Goal: Task Accomplishment & Management: Use online tool/utility

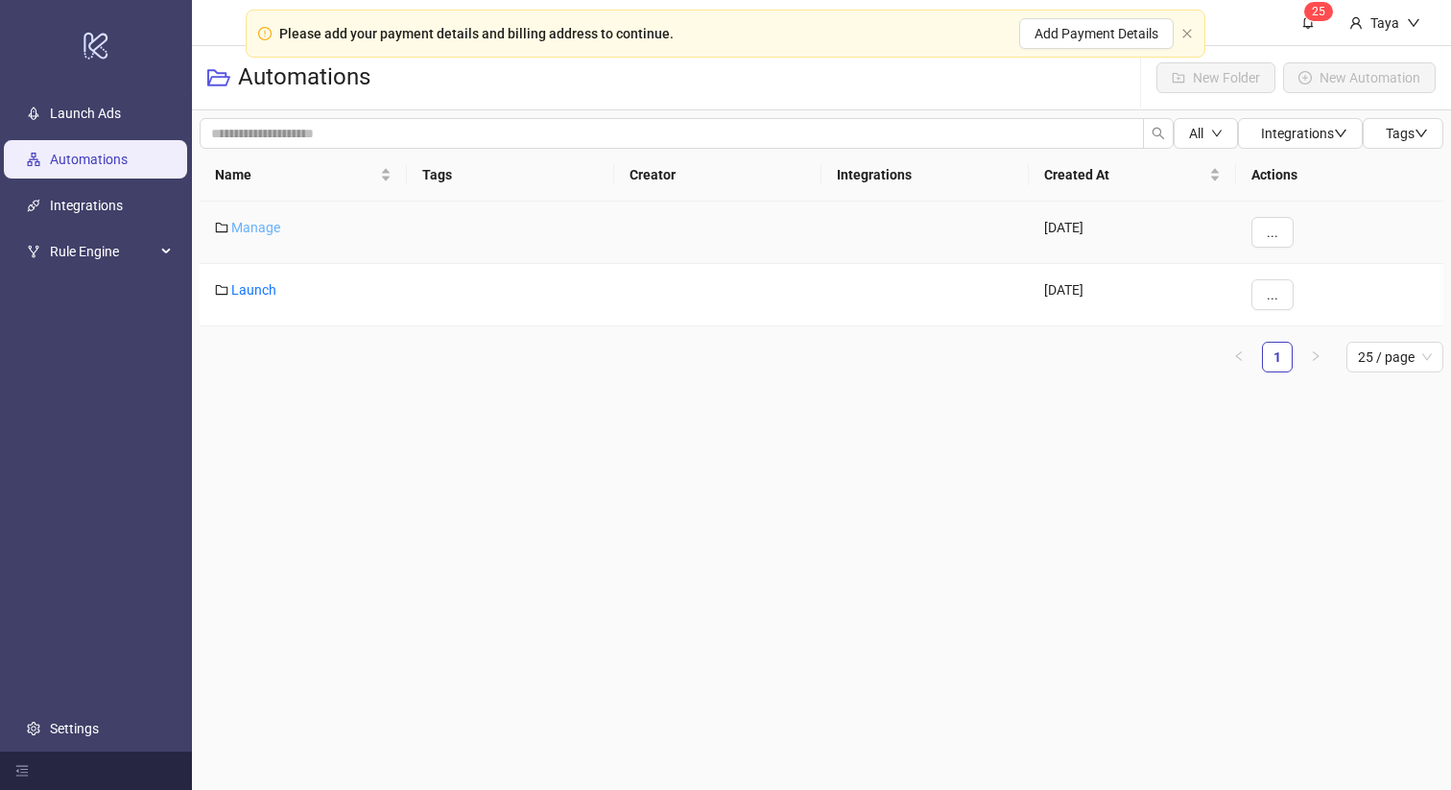
click at [259, 224] on link "Manage" at bounding box center [255, 227] width 49 height 15
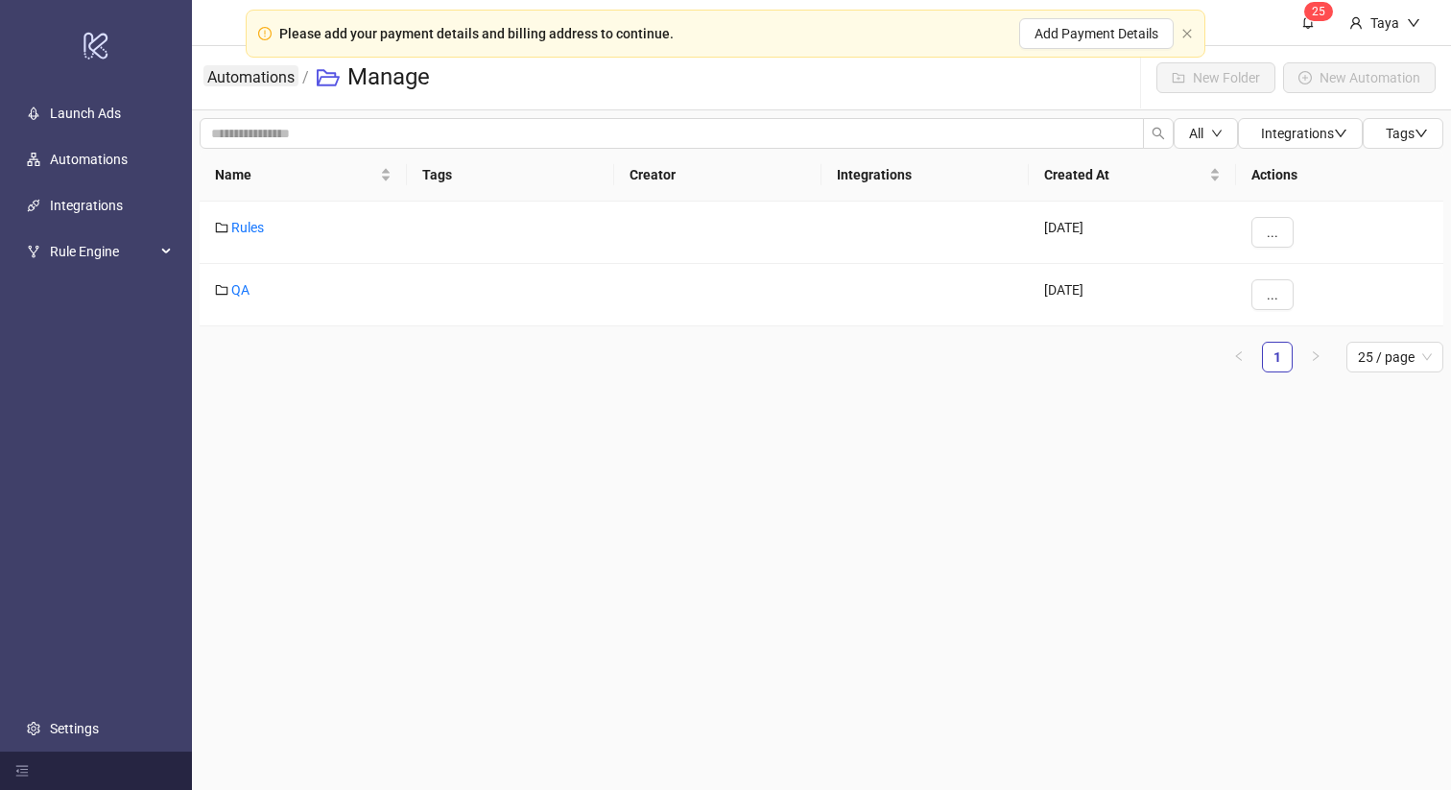
click at [233, 77] on link "Automations" at bounding box center [250, 75] width 95 height 21
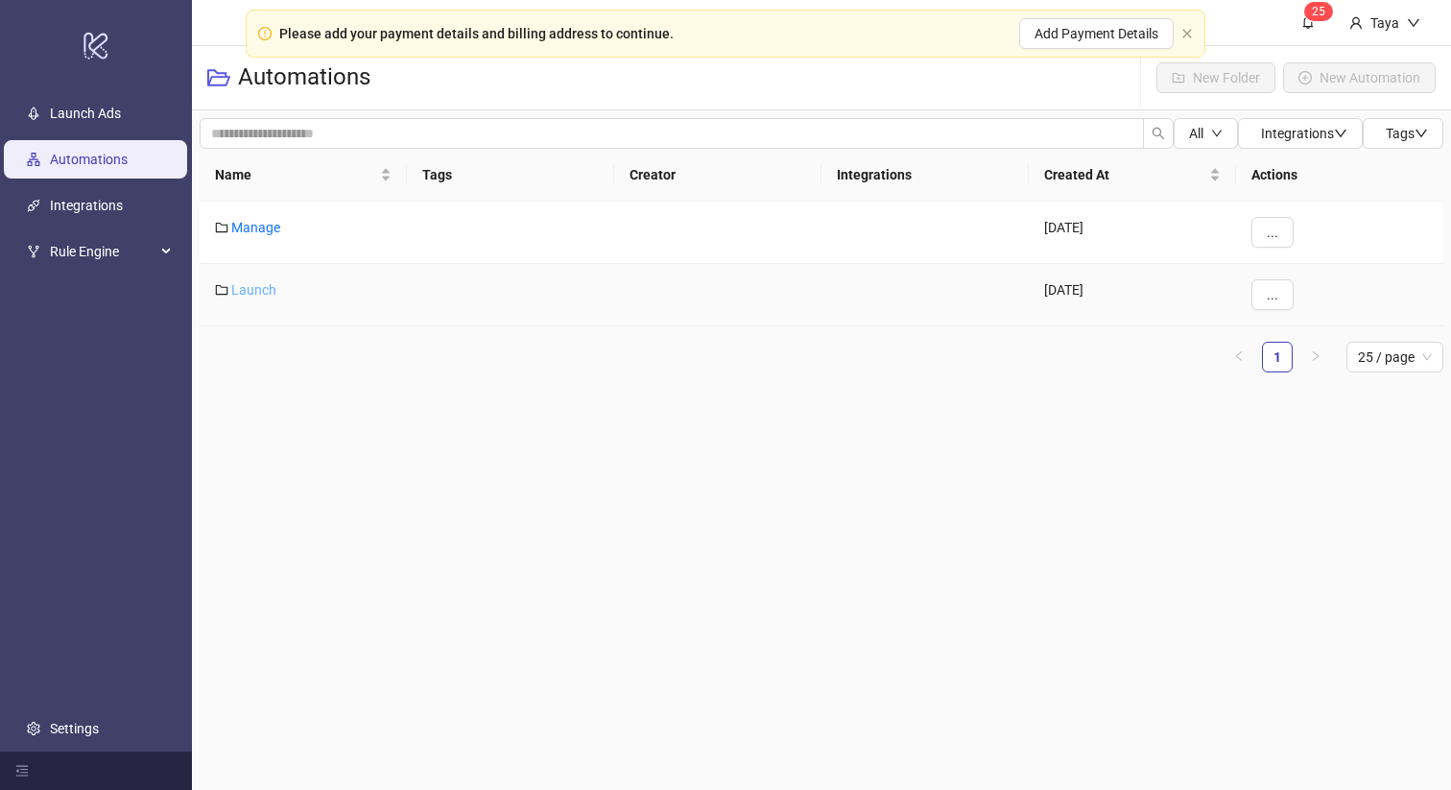
click at [249, 292] on link "Launch" at bounding box center [253, 289] width 45 height 15
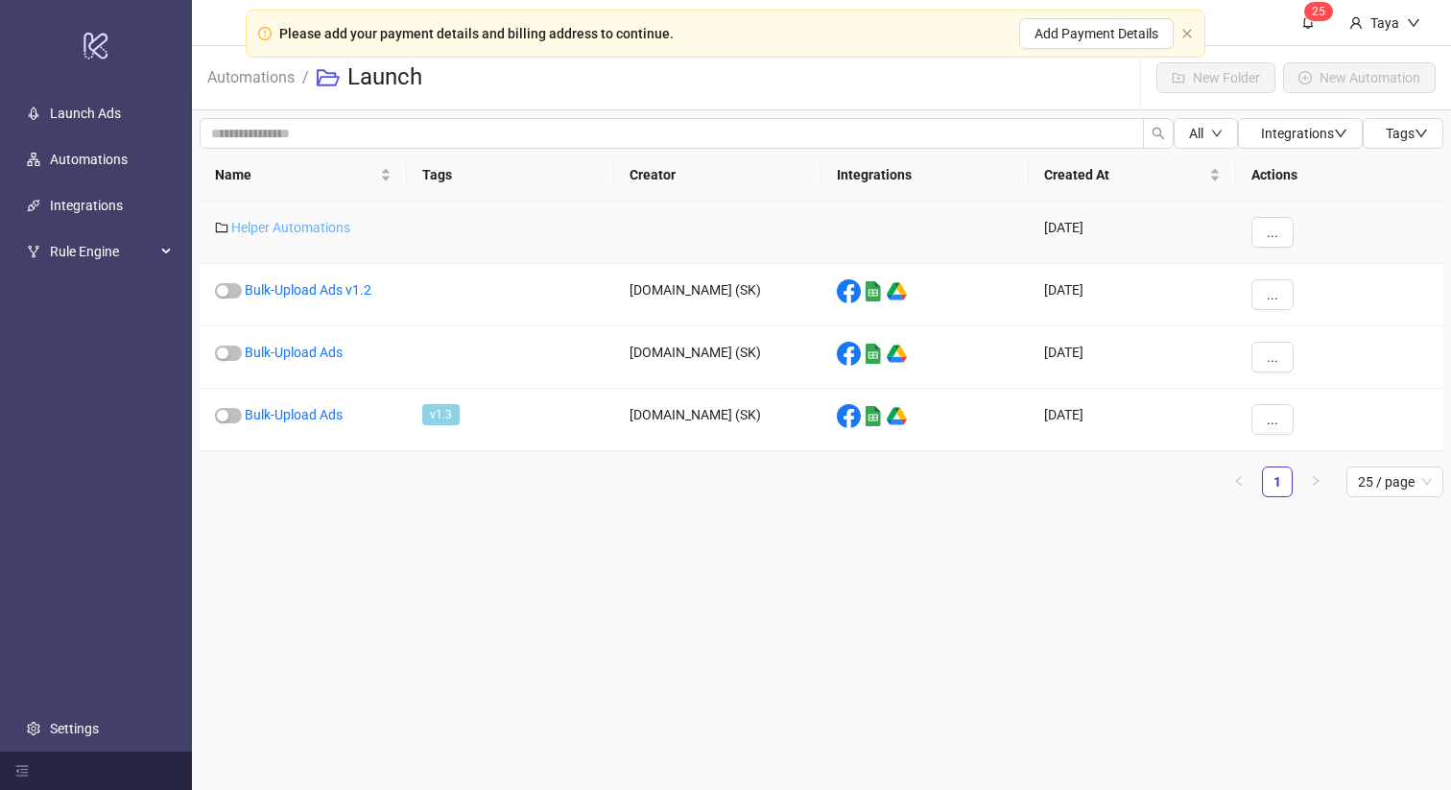
click at [279, 220] on link "Helper Automations" at bounding box center [290, 227] width 119 height 15
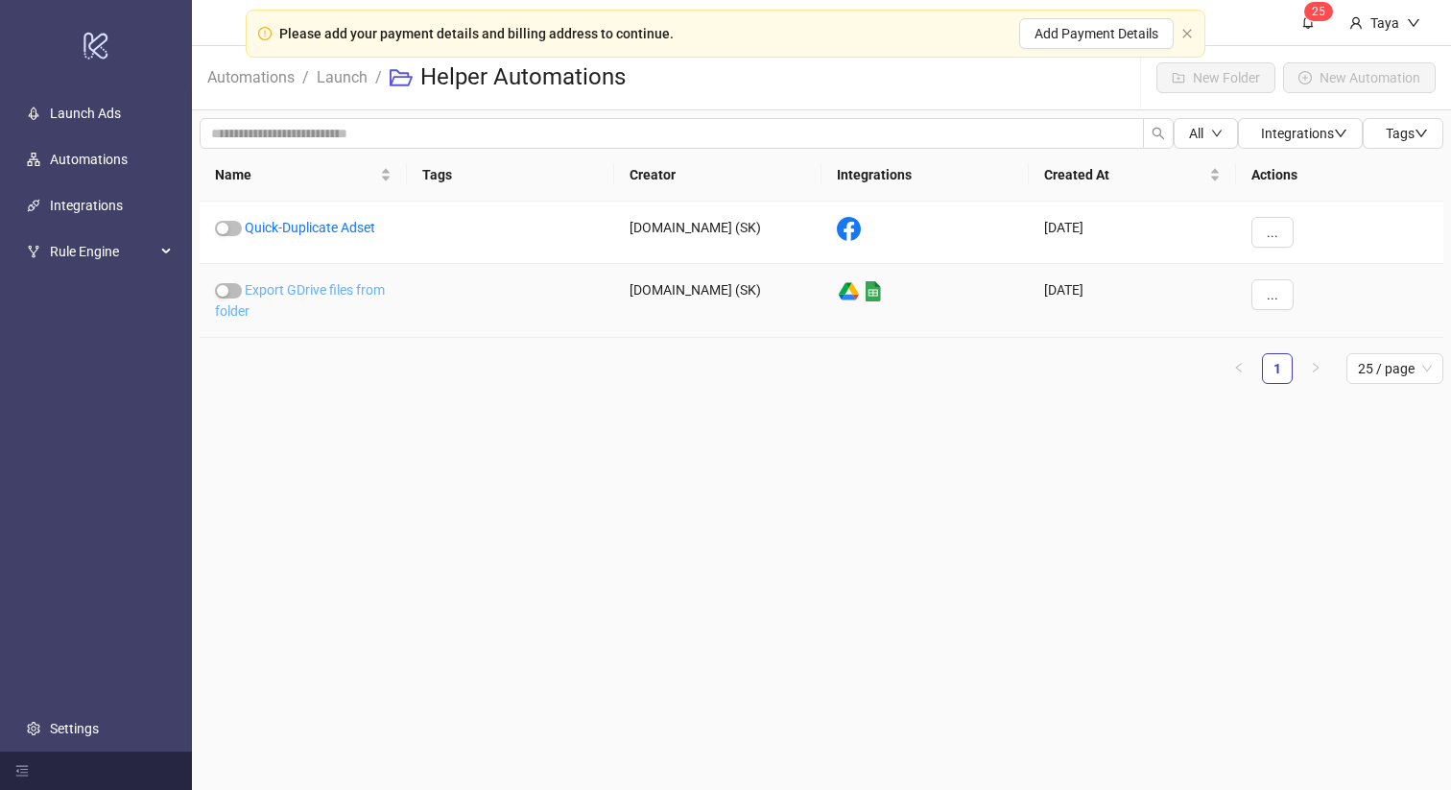
click at [284, 287] on link "Export GDrive files from folder" at bounding box center [300, 300] width 170 height 36
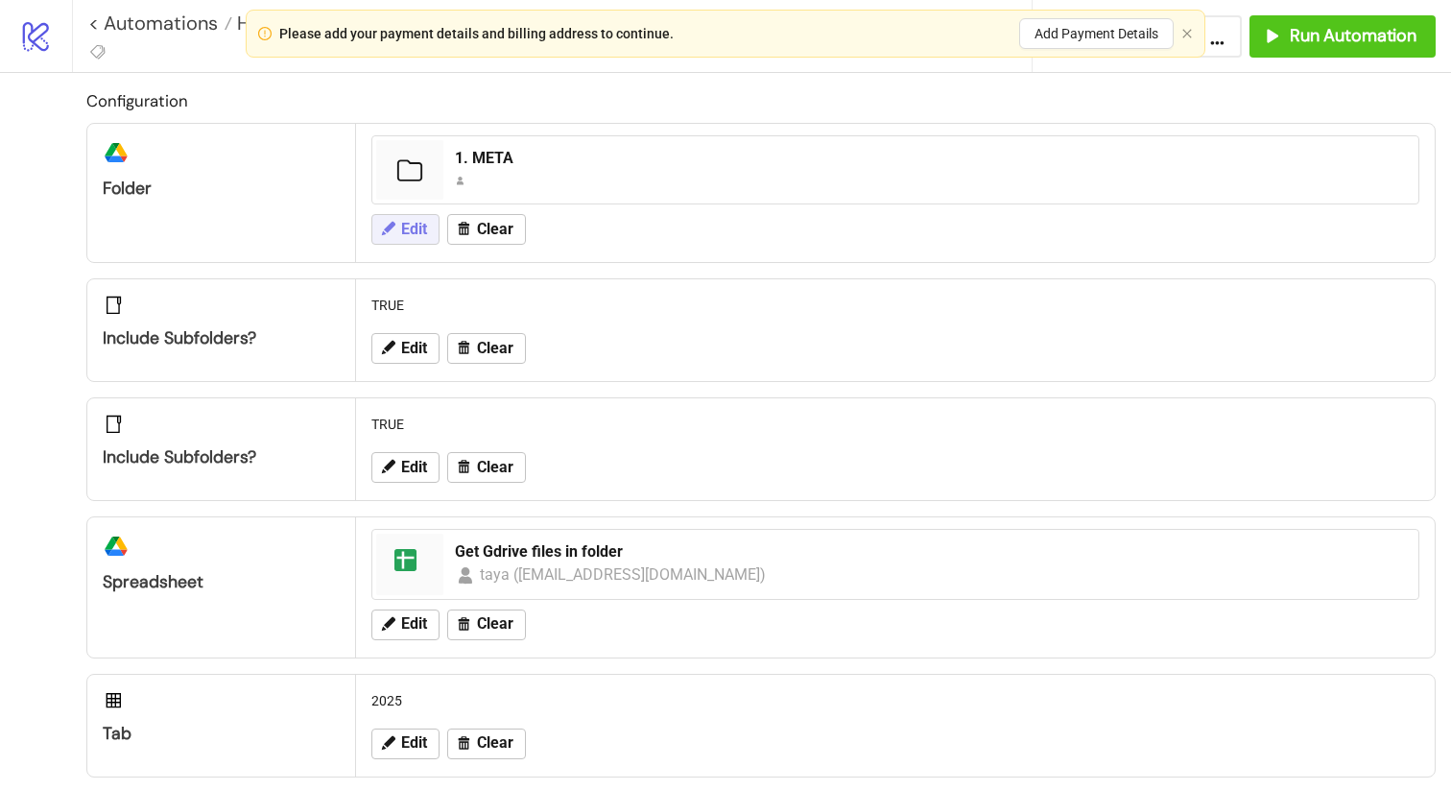
click at [417, 230] on span "Edit" at bounding box center [414, 229] width 26 height 17
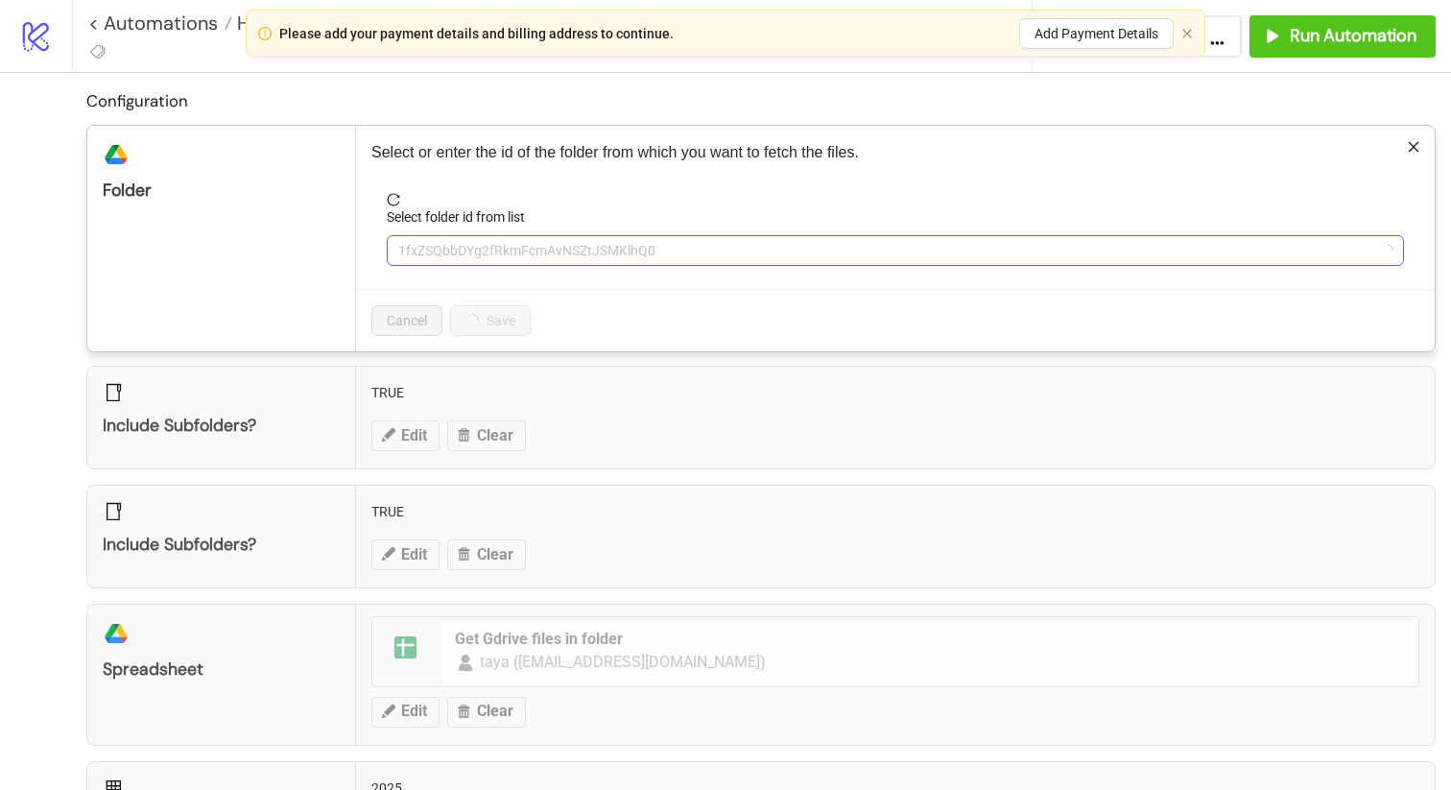
click at [437, 248] on span "1fxZSQbbDYg2fRkmFcmAvNSZtJSMKlhQ0" at bounding box center [895, 250] width 994 height 29
click at [437, 248] on span "1. META" at bounding box center [895, 250] width 994 height 29
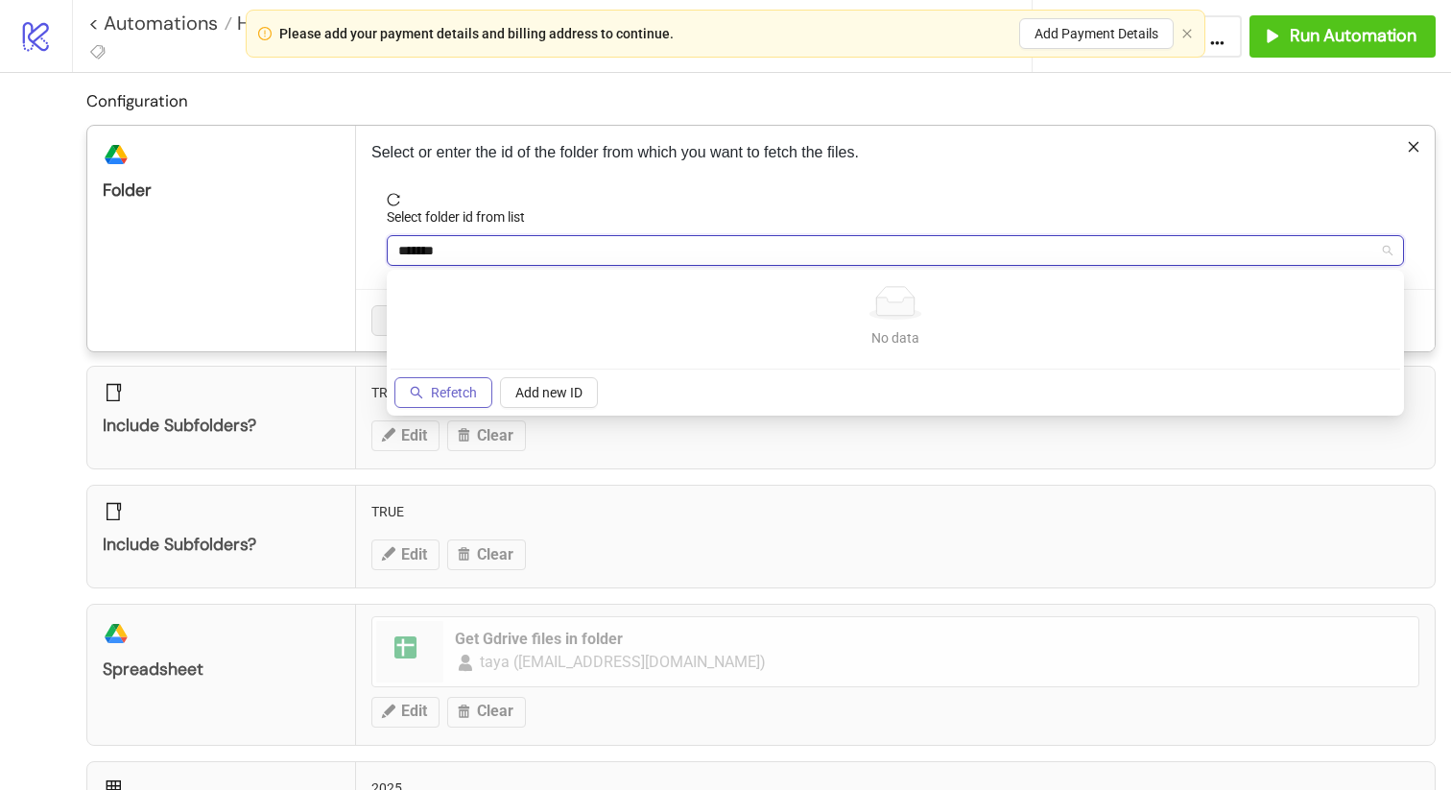
type input "*******"
click at [417, 393] on icon "search" at bounding box center [416, 392] width 13 height 13
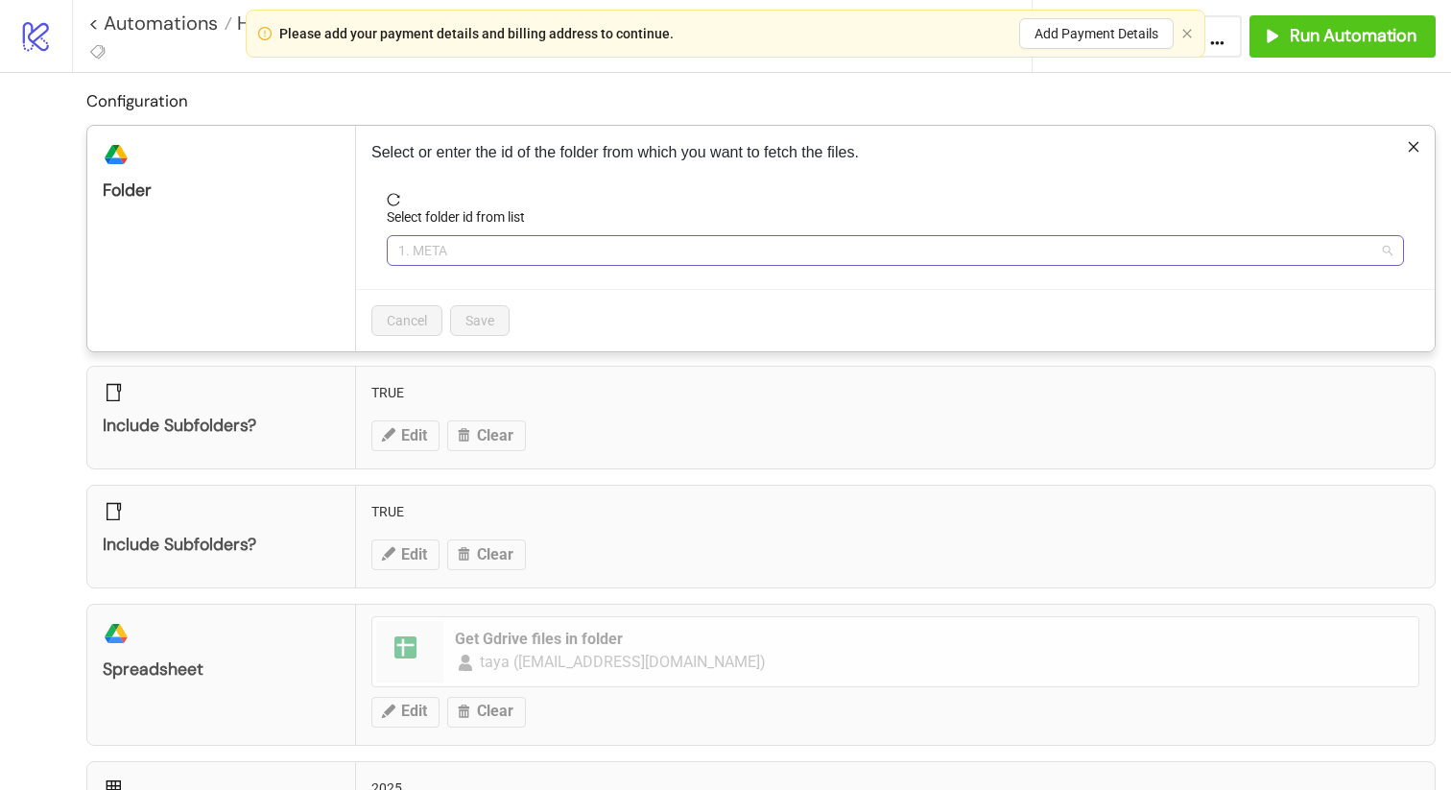
click at [475, 243] on span "1. META" at bounding box center [895, 250] width 994 height 29
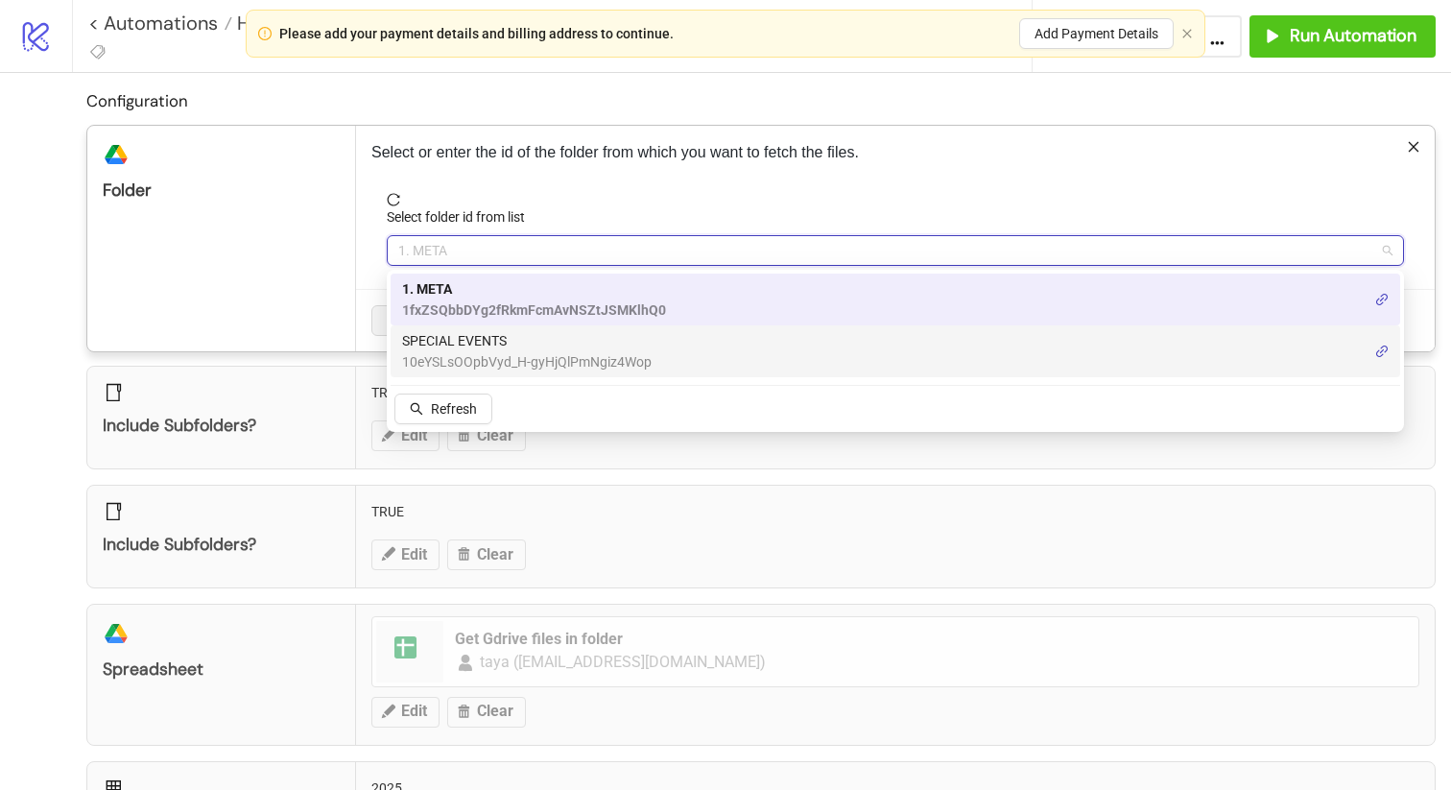
click at [471, 336] on span "SPECIAL EVENTS" at bounding box center [526, 340] width 249 height 21
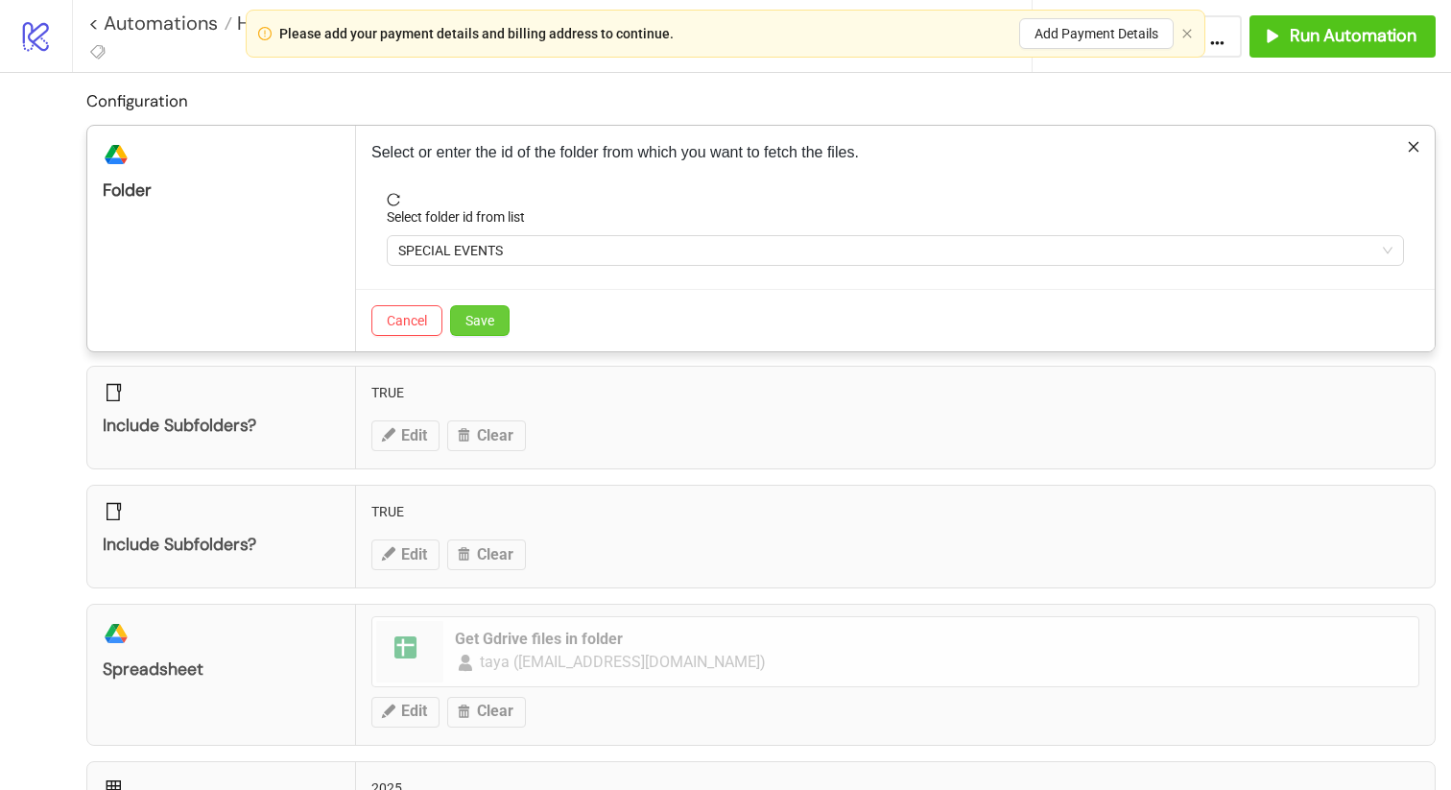
click at [471, 321] on span "Save" at bounding box center [479, 320] width 29 height 15
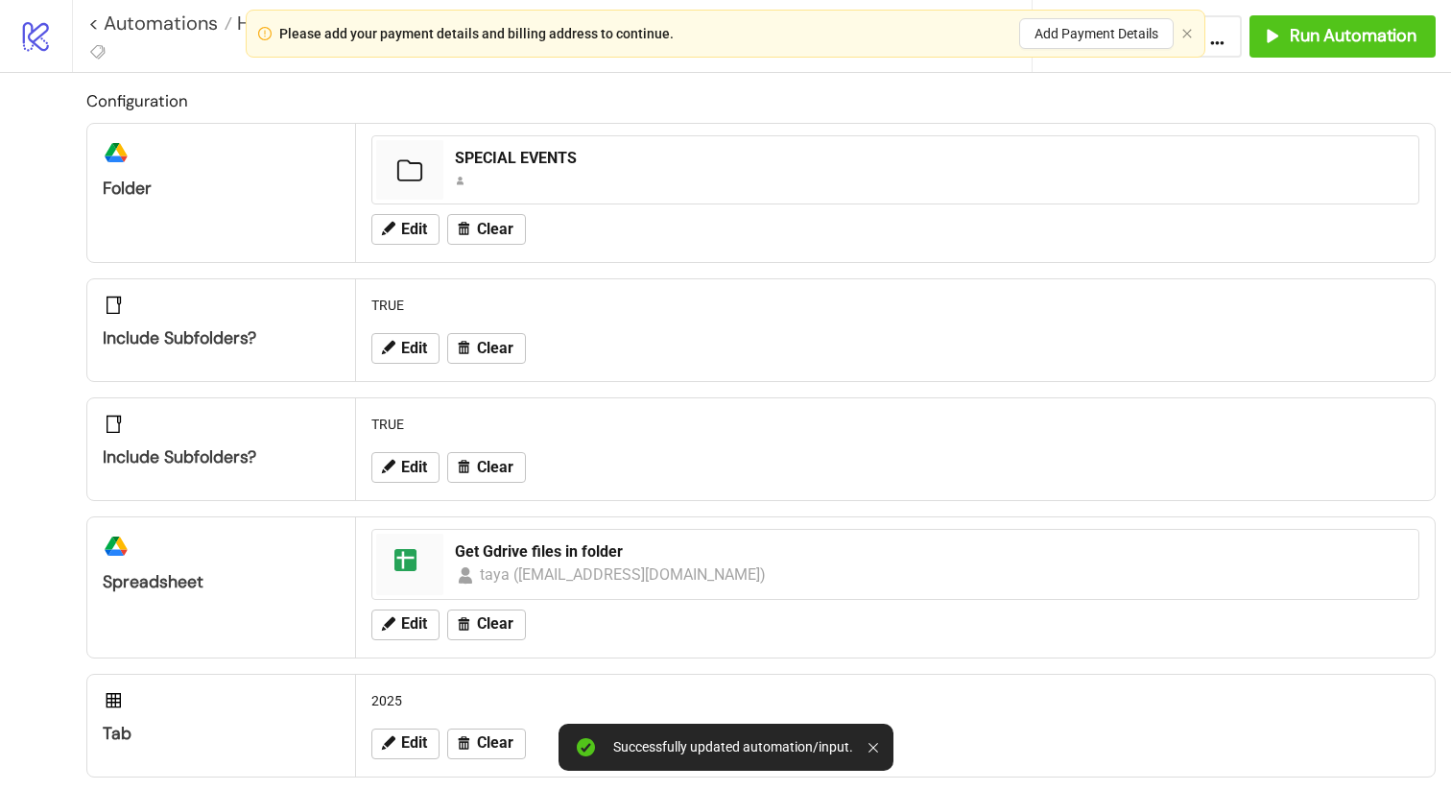
scroll to position [158, 0]
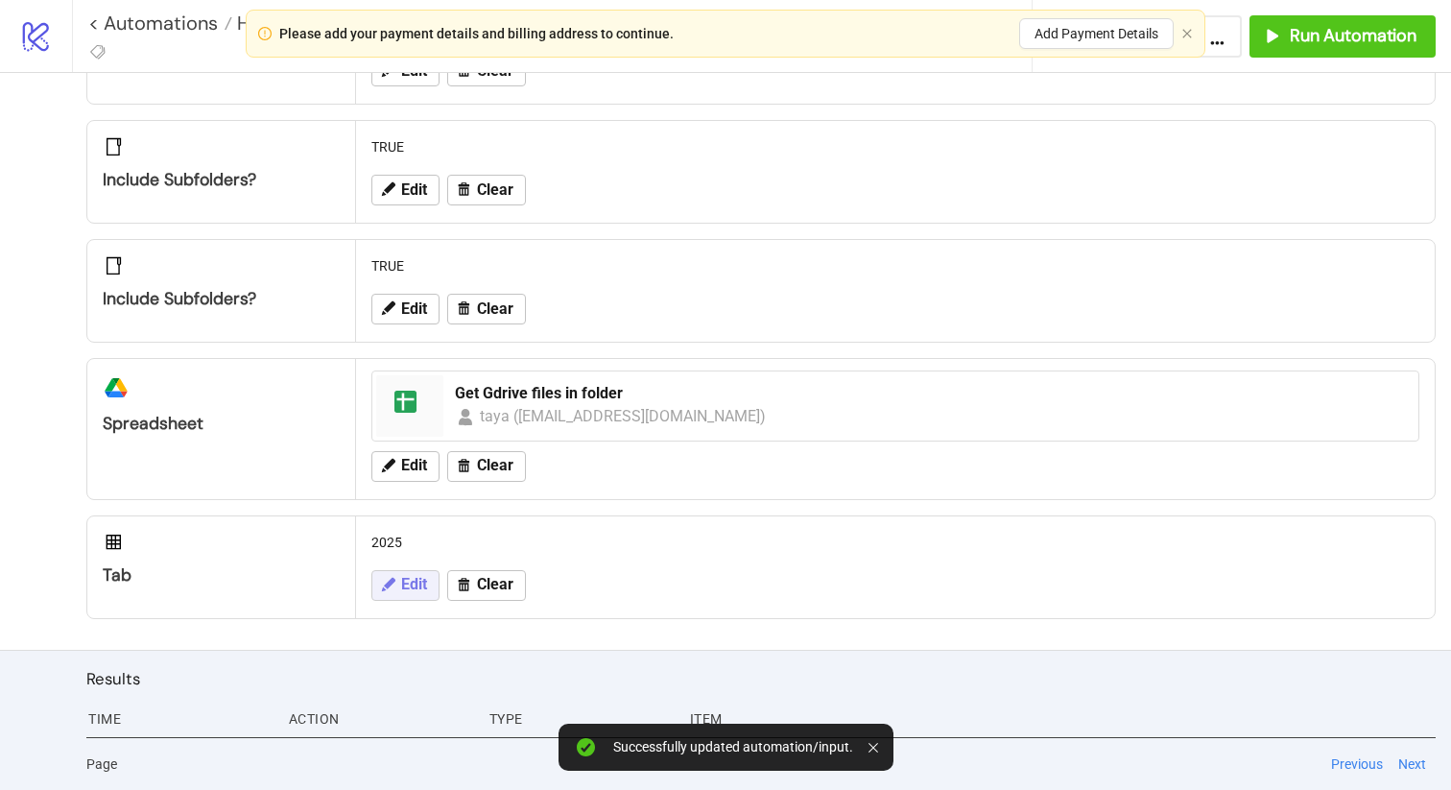
click at [402, 593] on span "Edit" at bounding box center [414, 584] width 26 height 17
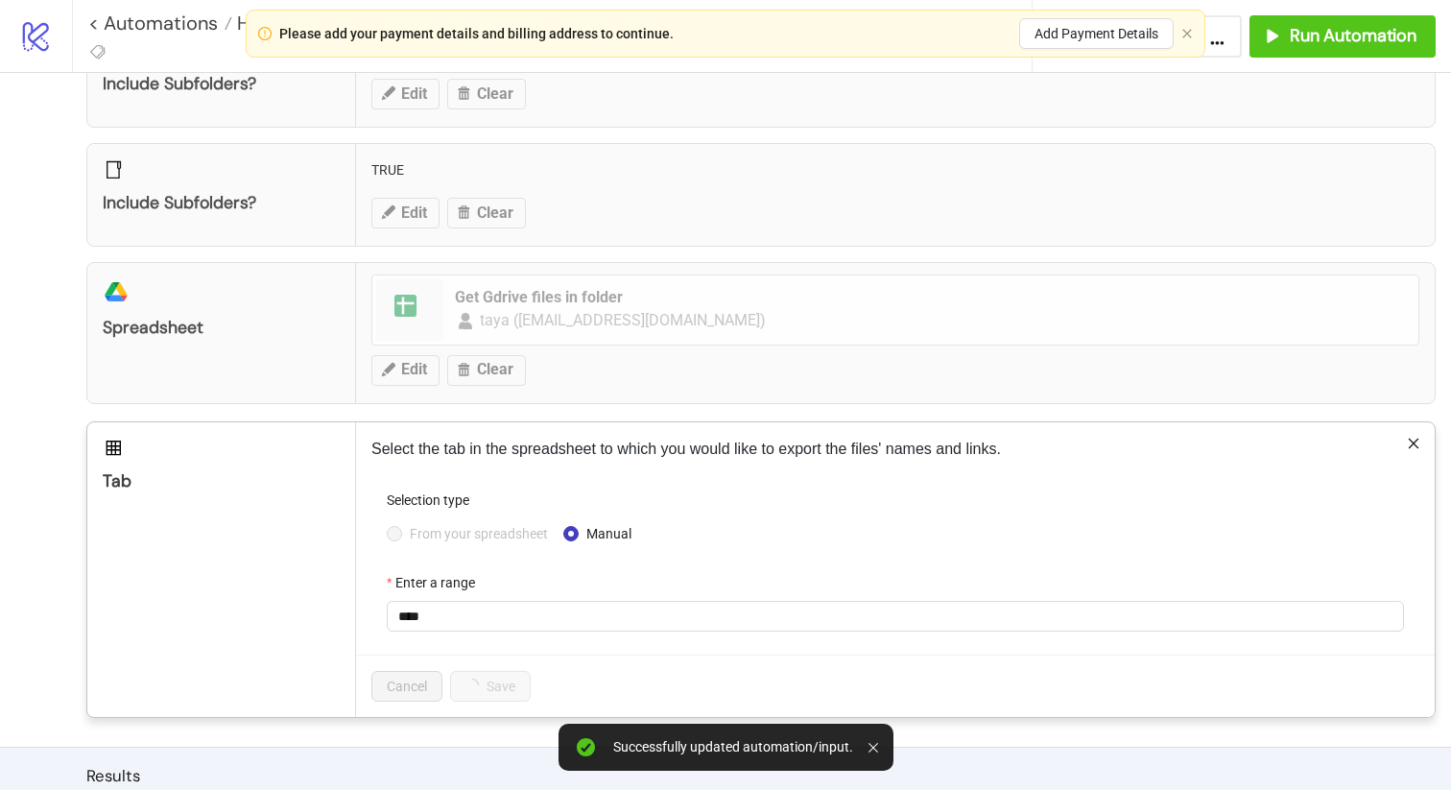
scroll to position [351, 0]
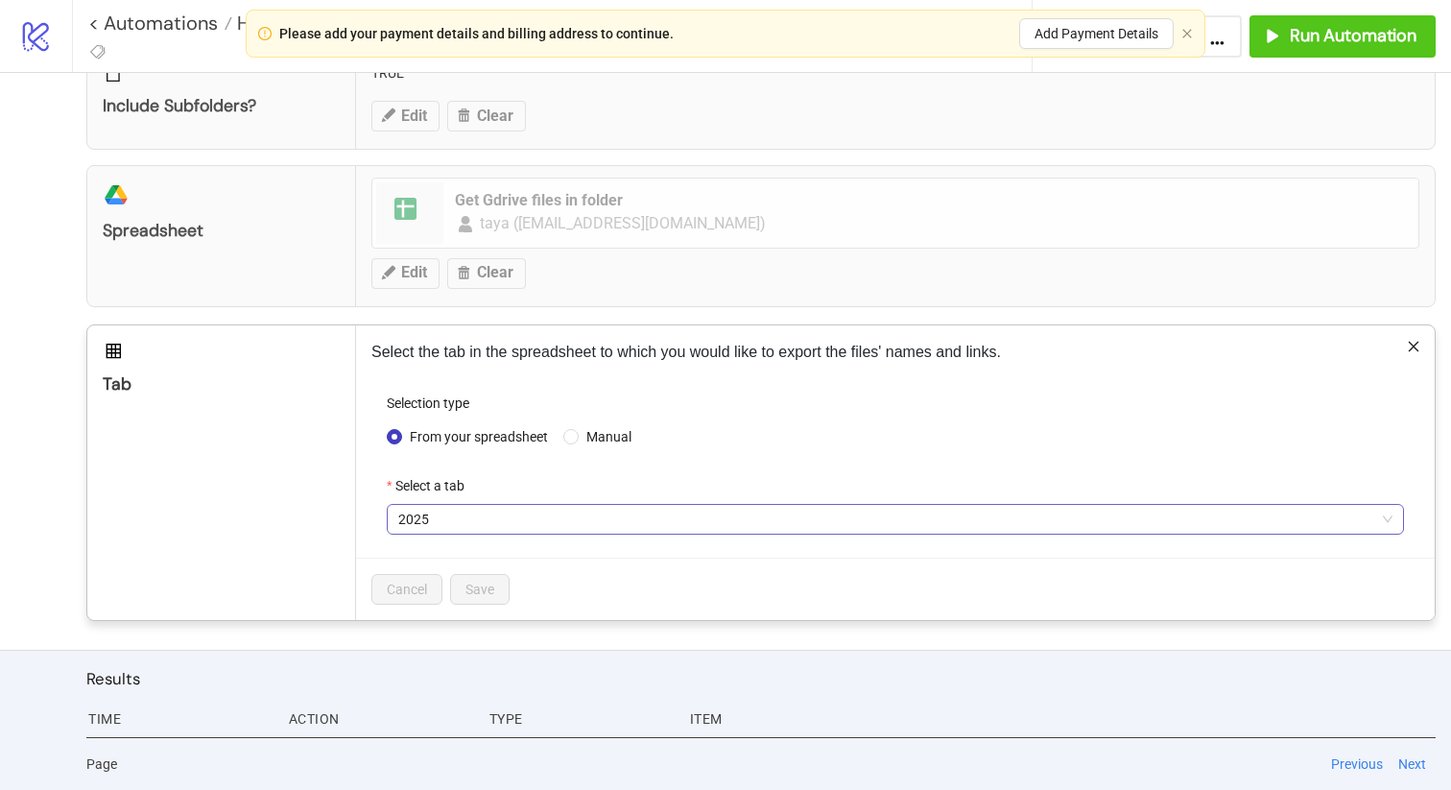
click at [450, 518] on span "2025" at bounding box center [895, 519] width 994 height 29
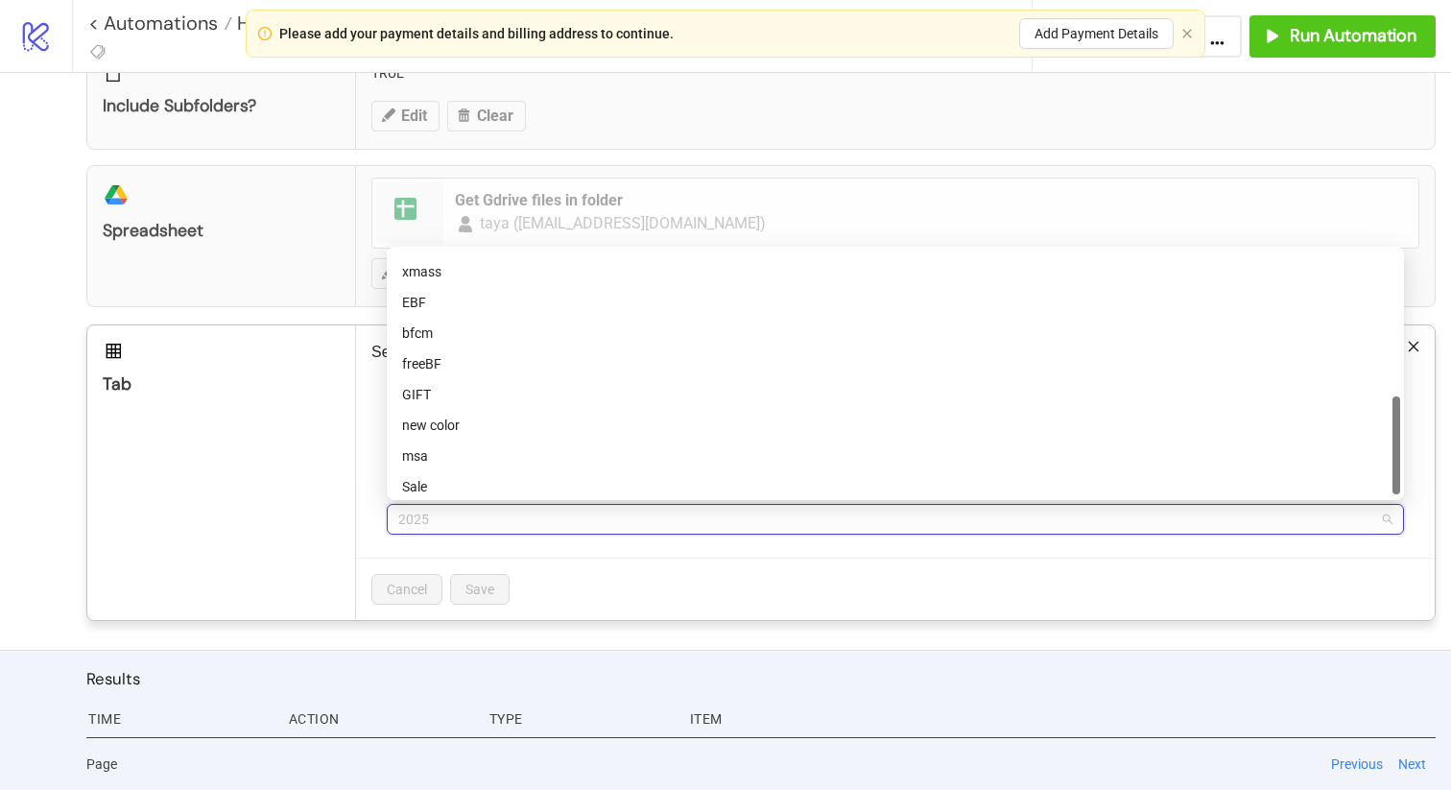
scroll to position [368, 0]
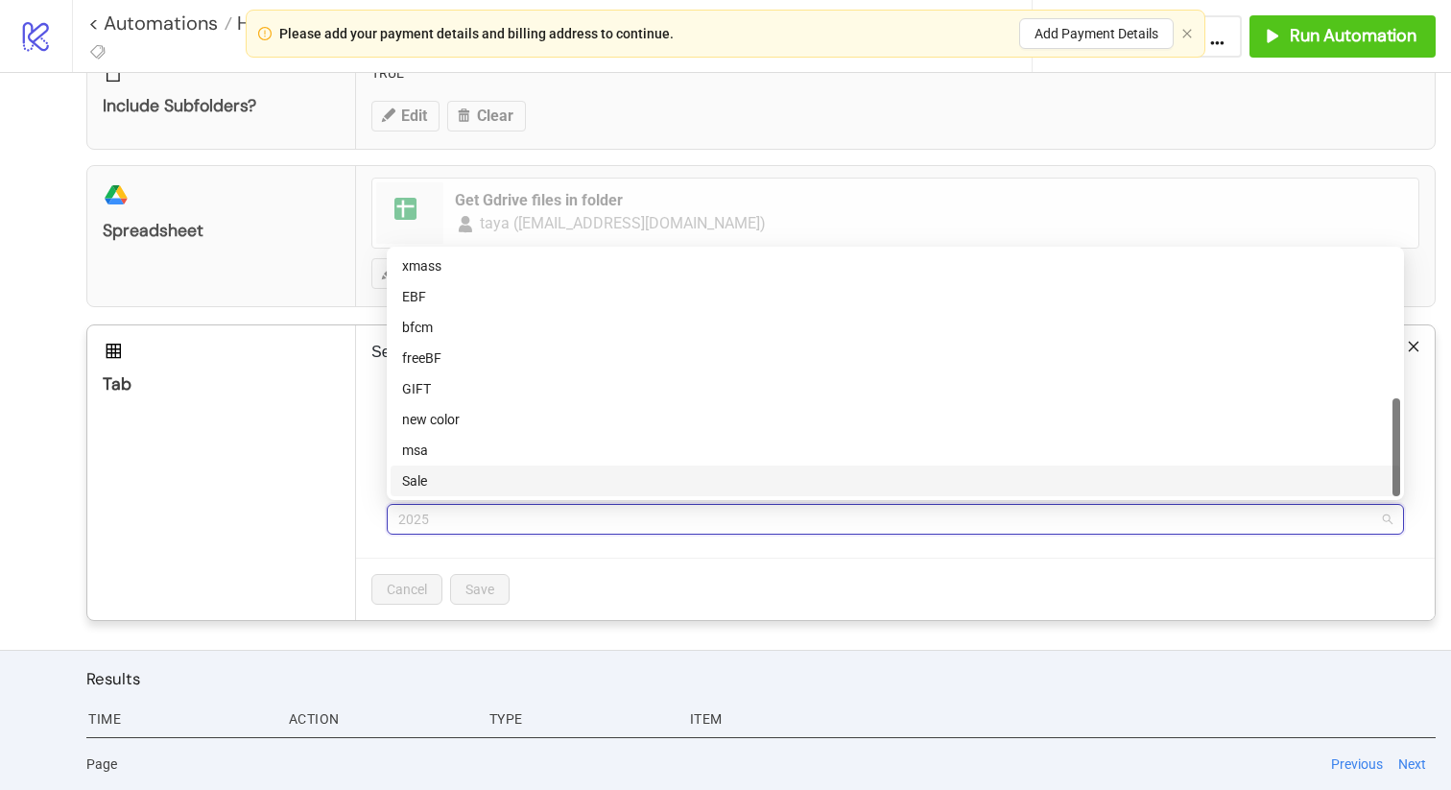
click at [460, 474] on div "Sale" at bounding box center [895, 480] width 986 height 21
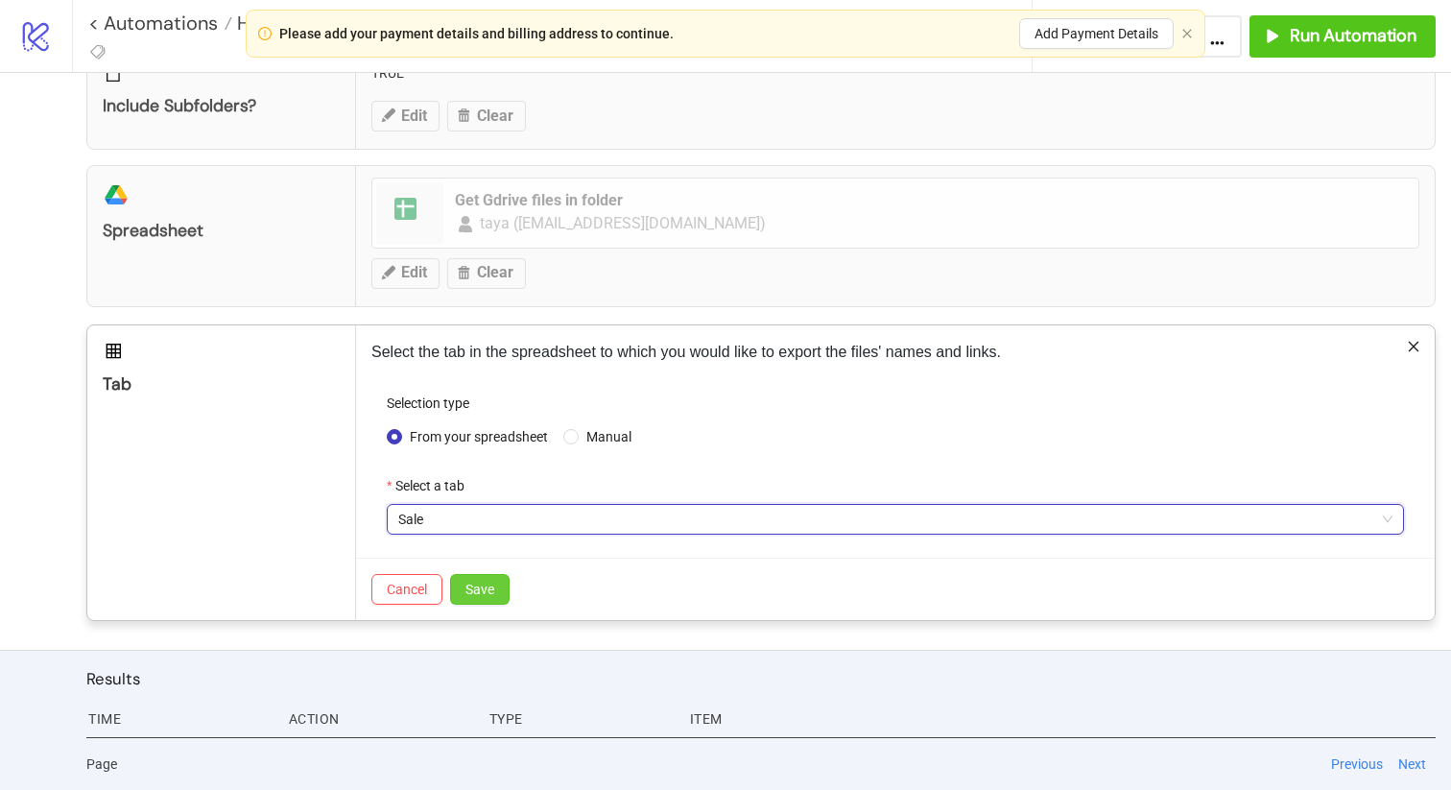
click at [483, 584] on span "Save" at bounding box center [479, 588] width 29 height 15
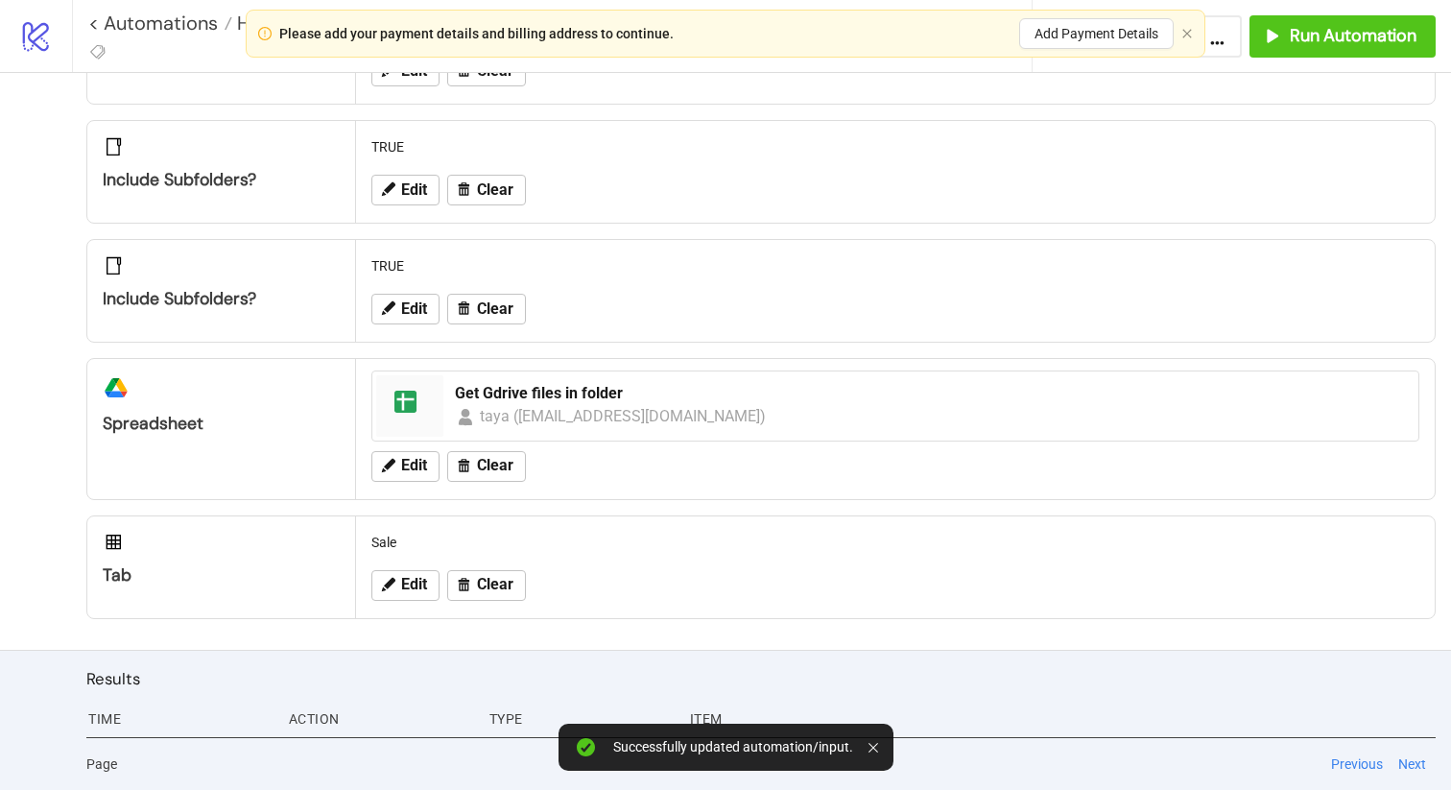
scroll to position [158, 0]
click at [1313, 41] on span "Run Automation" at bounding box center [1352, 36] width 127 height 22
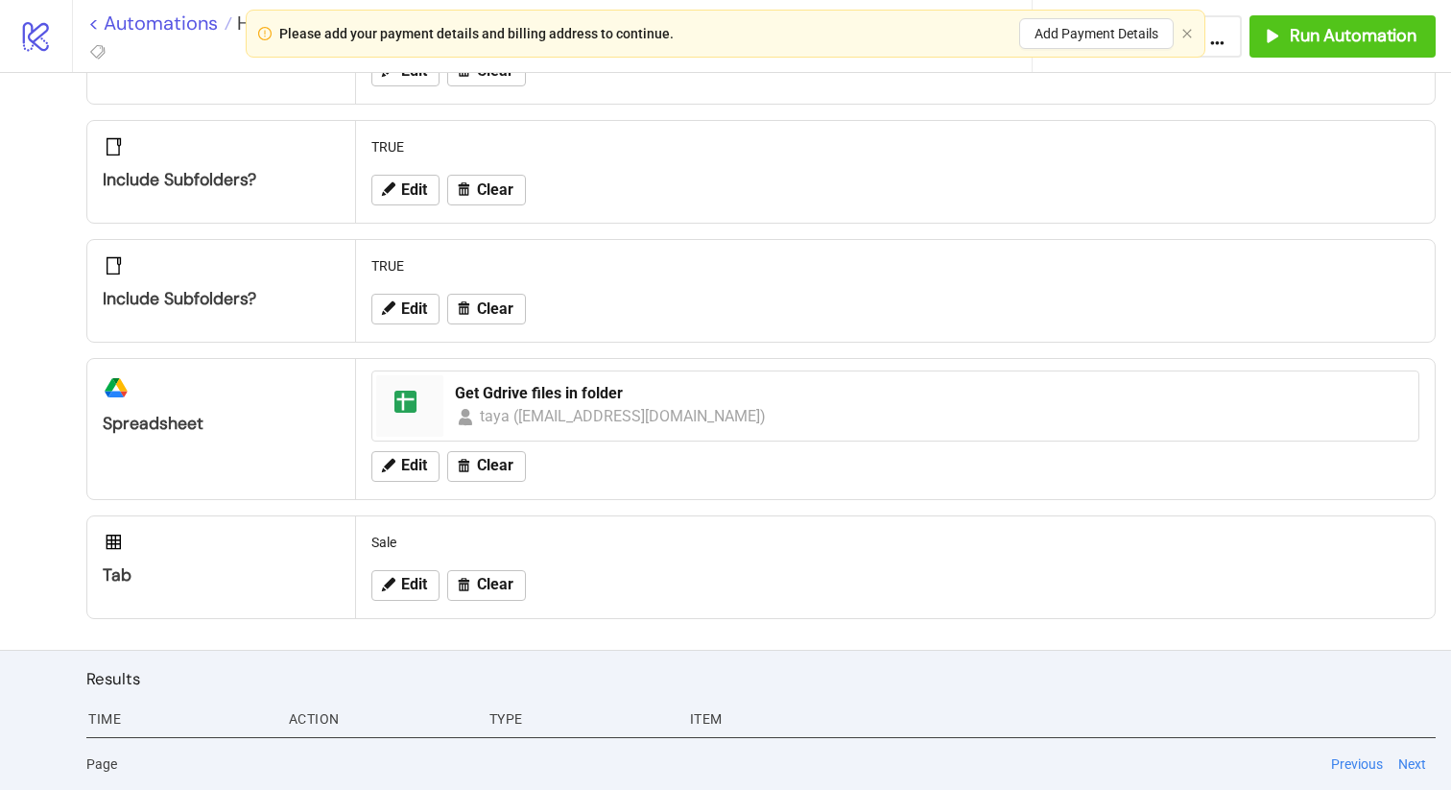
click at [150, 17] on link "< Automations" at bounding box center [160, 22] width 144 height 19
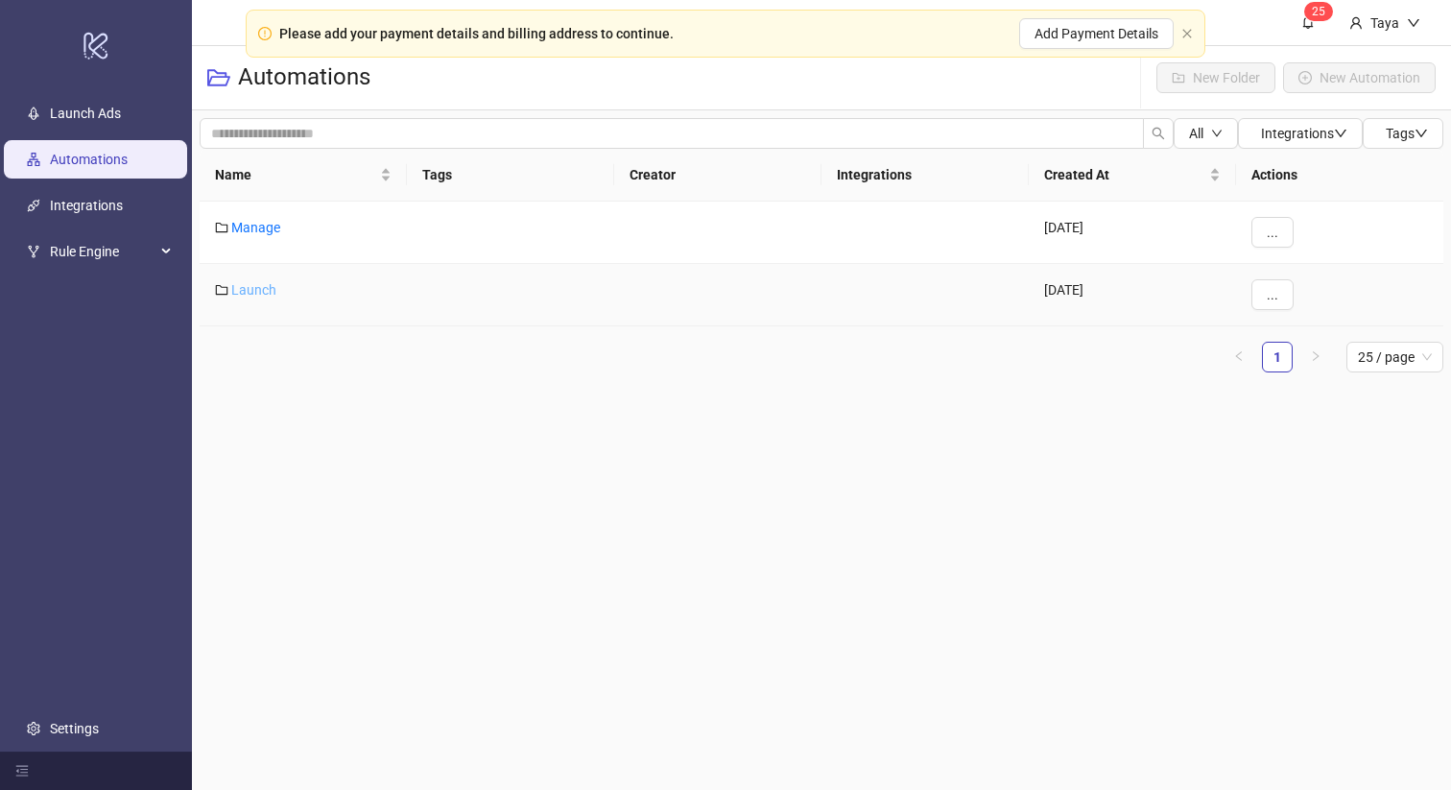
click at [248, 283] on link "Launch" at bounding box center [253, 289] width 45 height 15
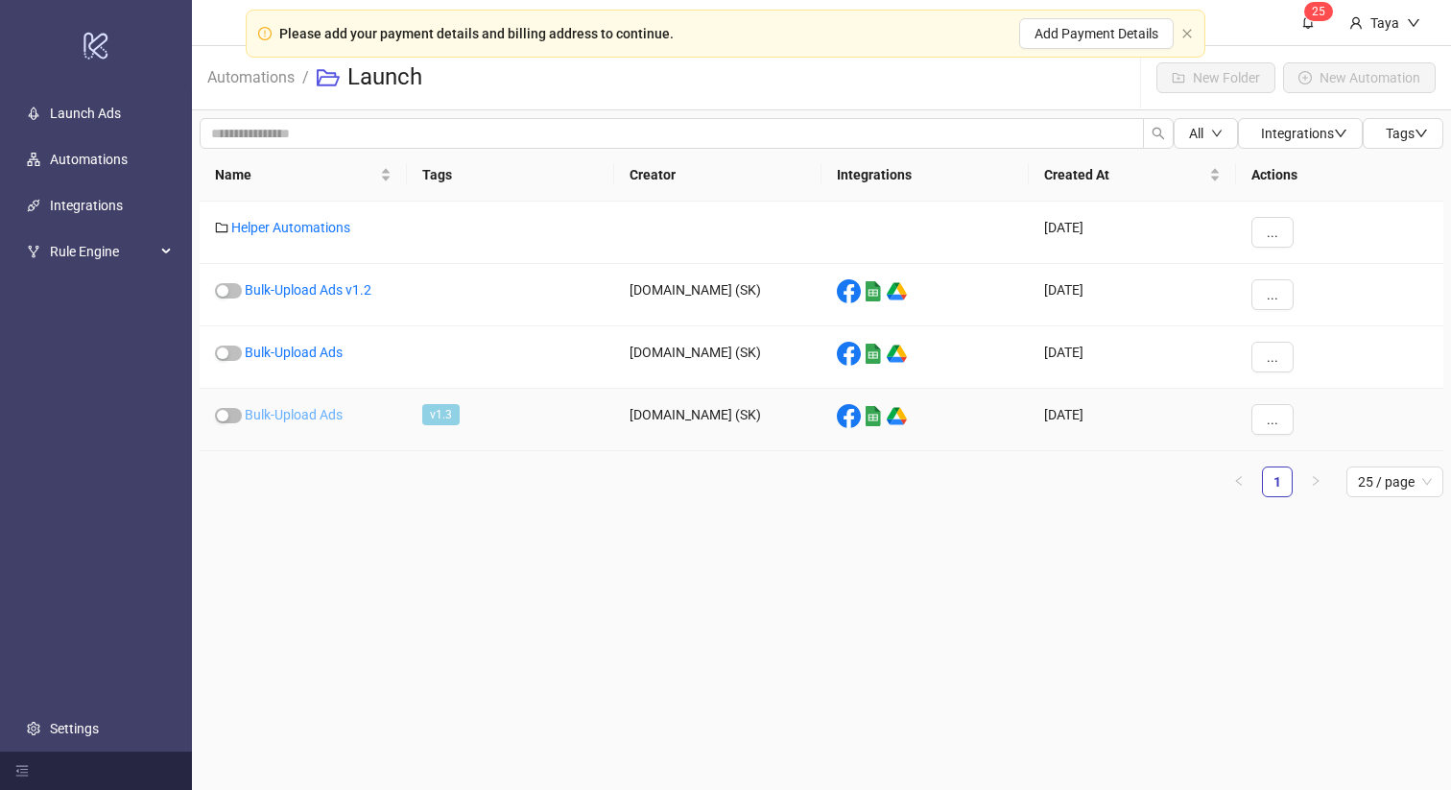
click at [283, 418] on link "Bulk-Upload Ads" at bounding box center [294, 414] width 98 height 15
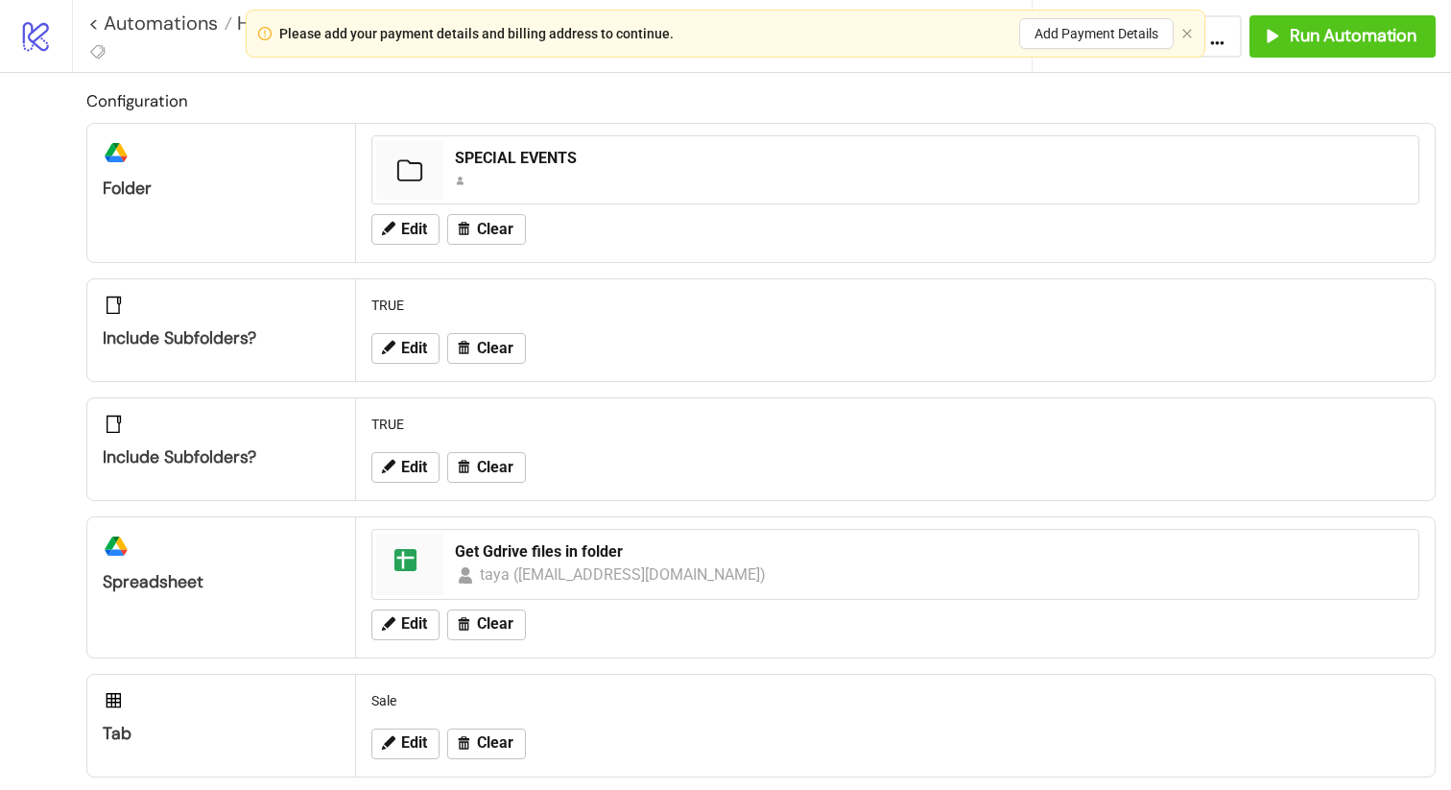
type input "**********"
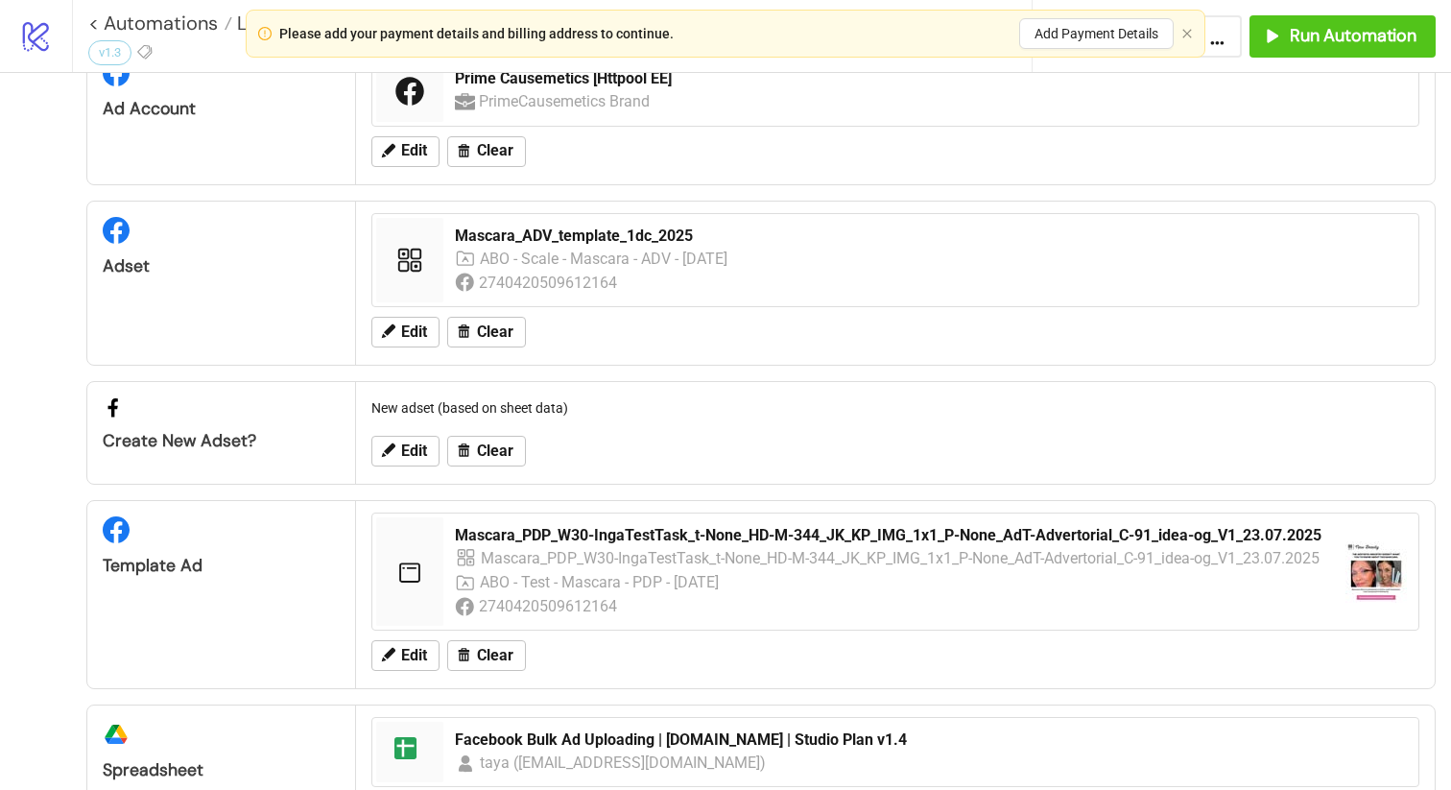
scroll to position [90, 0]
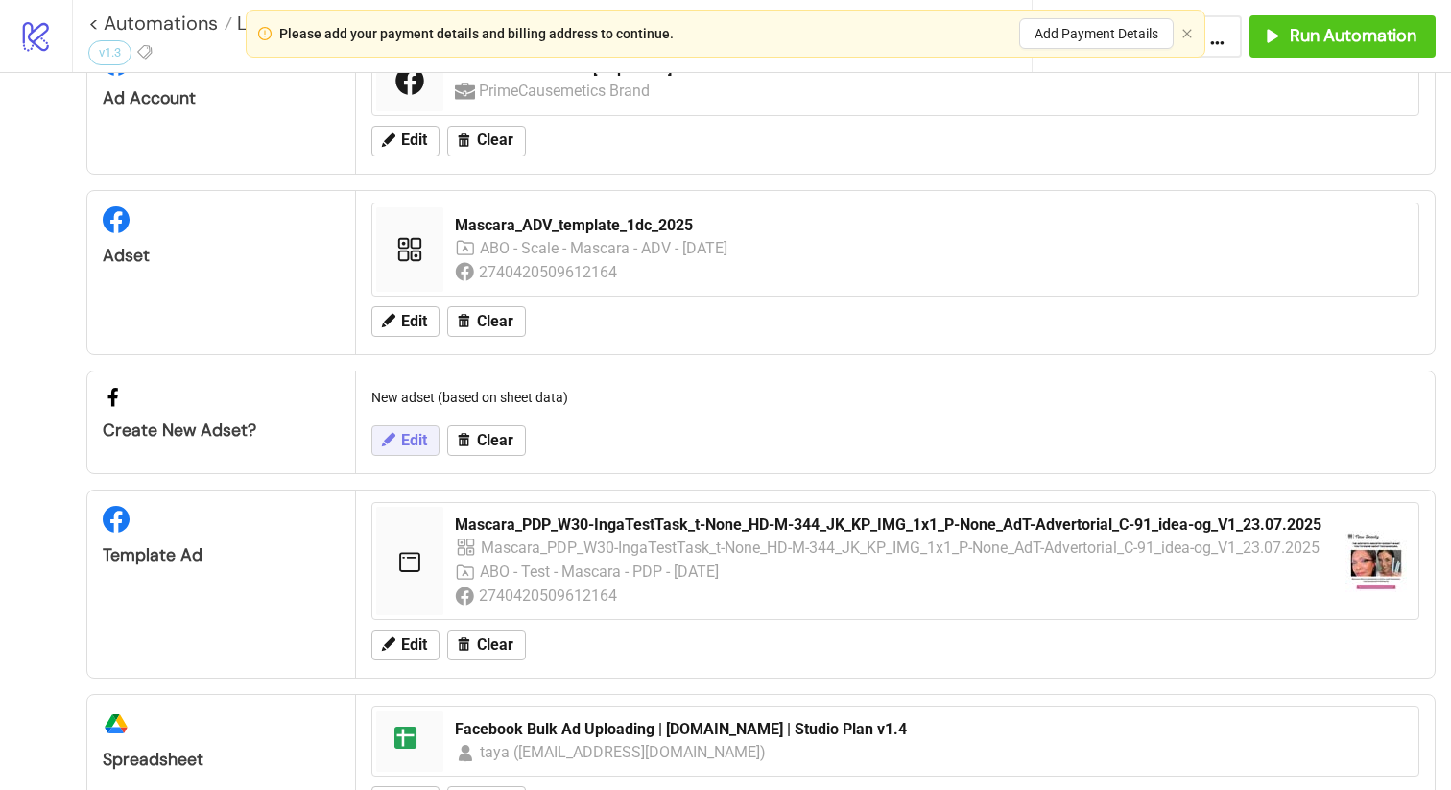
click at [410, 435] on span "Edit" at bounding box center [414, 440] width 26 height 17
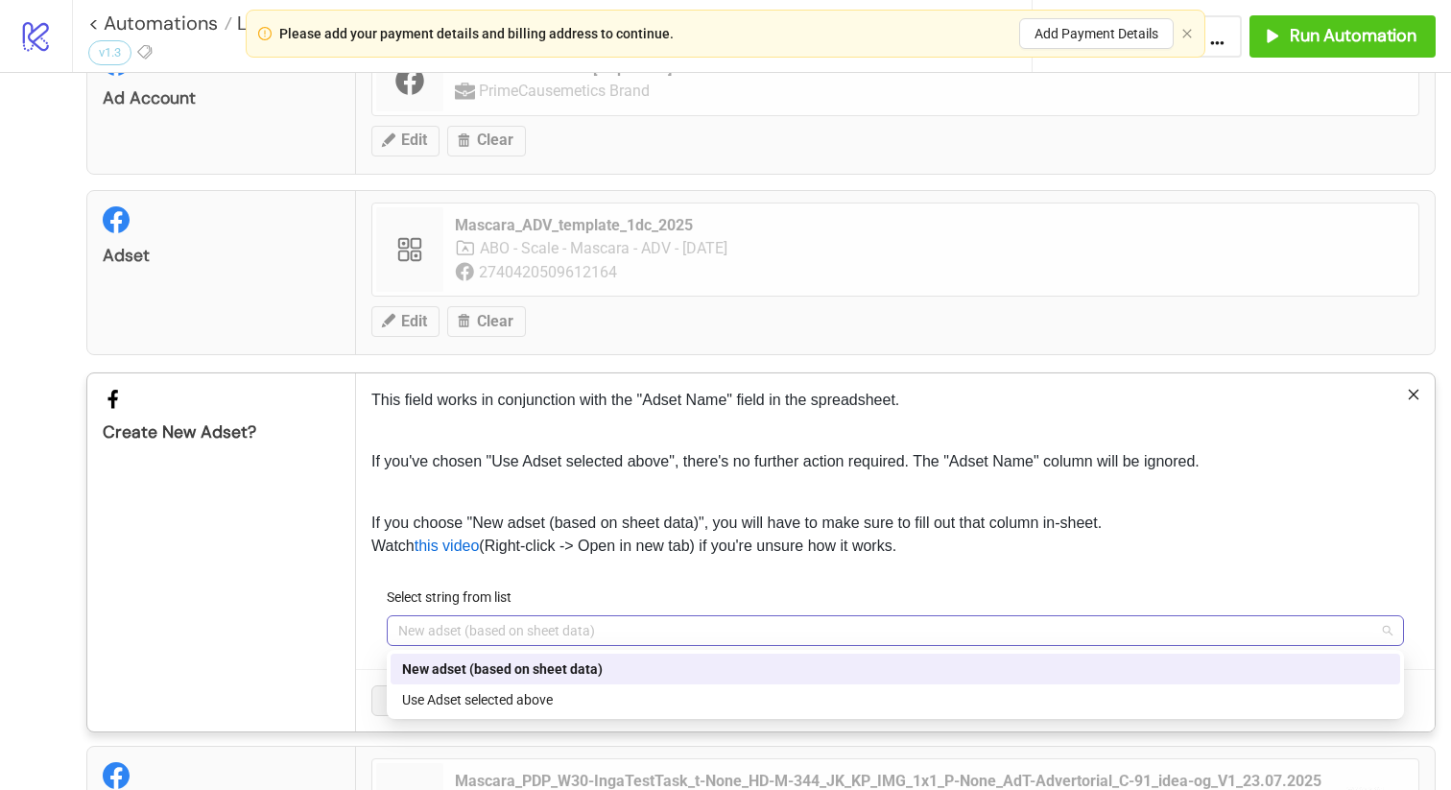
click at [488, 634] on span "New adset (based on sheet data)" at bounding box center [895, 630] width 994 height 29
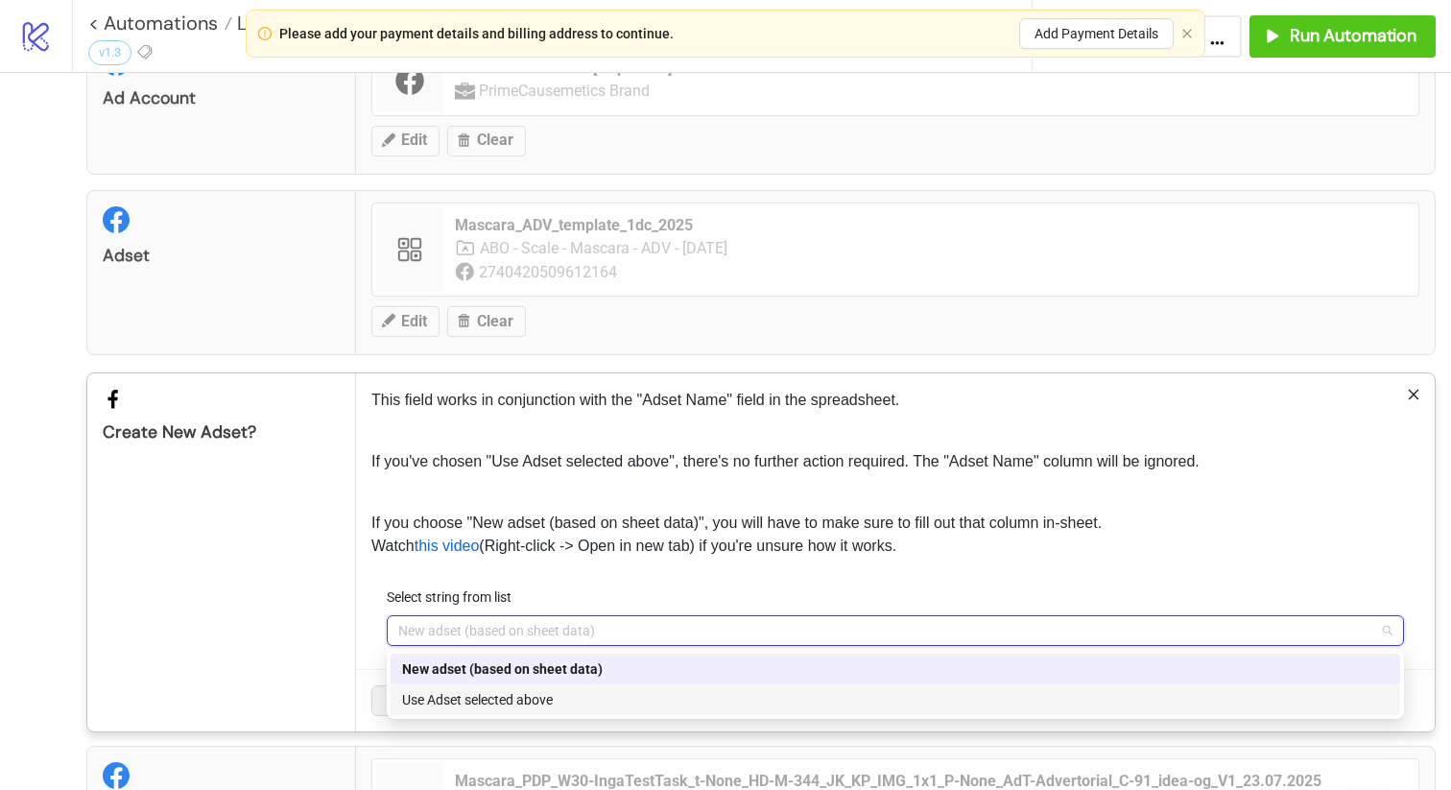
click at [490, 699] on div "Use Adset selected above" at bounding box center [895, 699] width 986 height 21
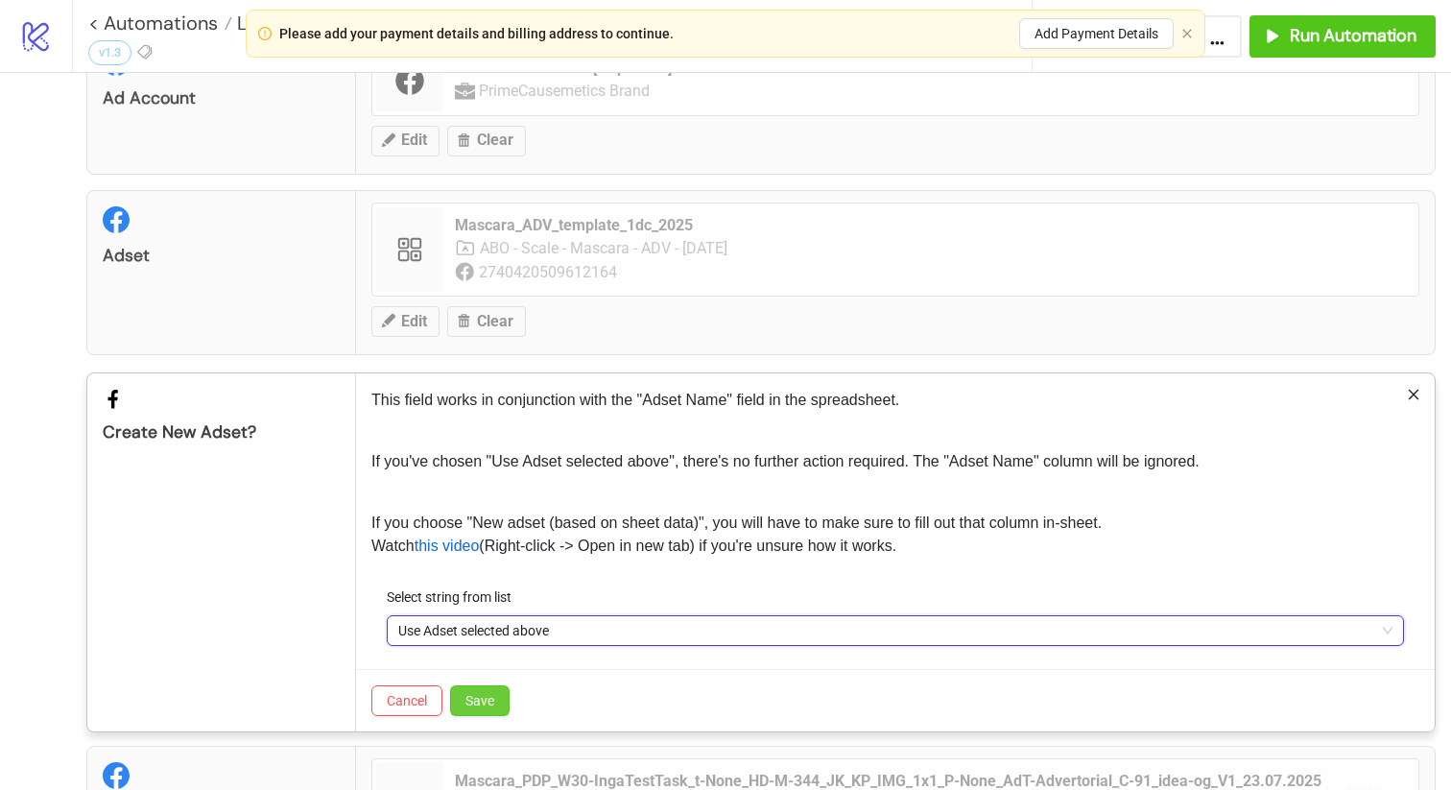
click at [479, 707] on span "Save" at bounding box center [479, 700] width 29 height 15
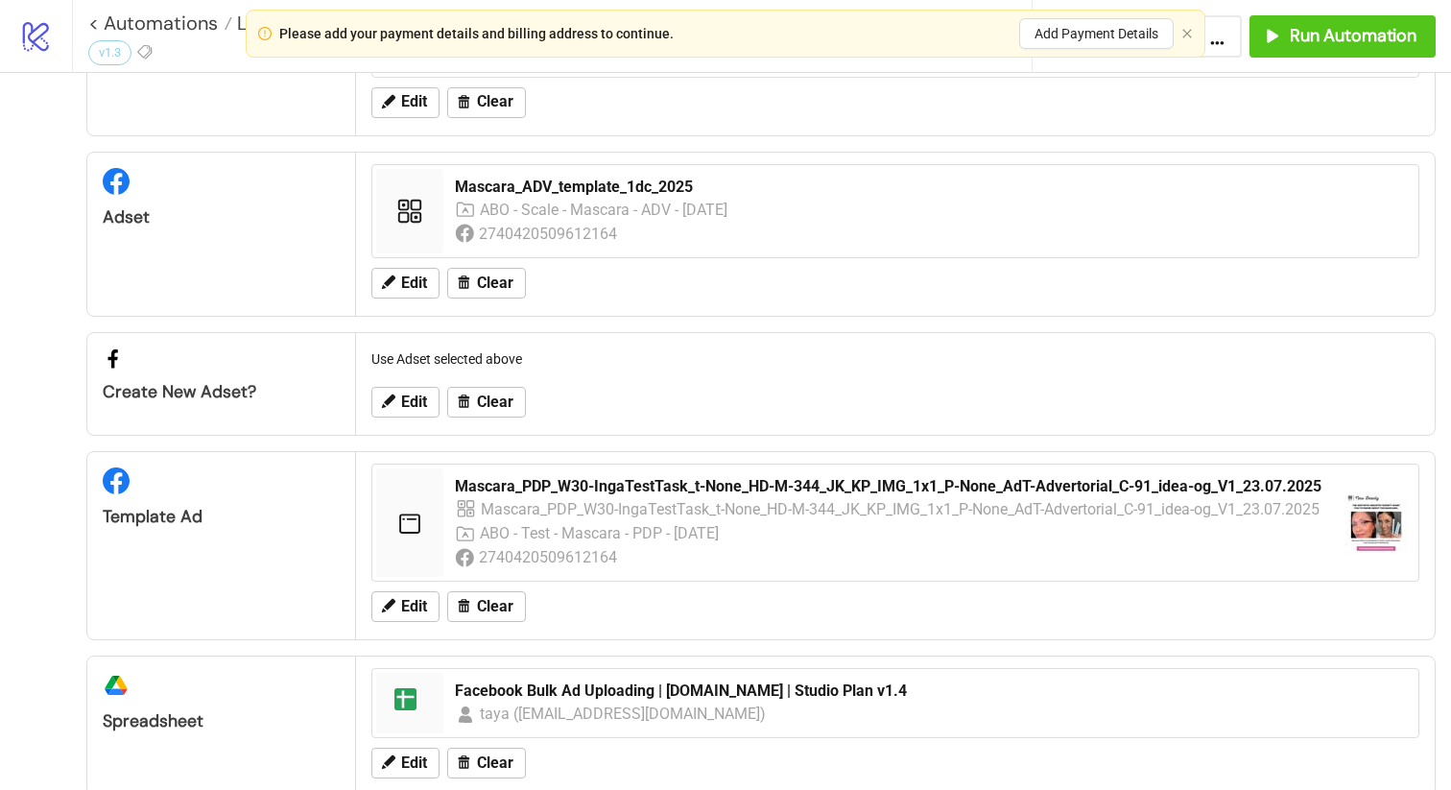
scroll to position [122, 0]
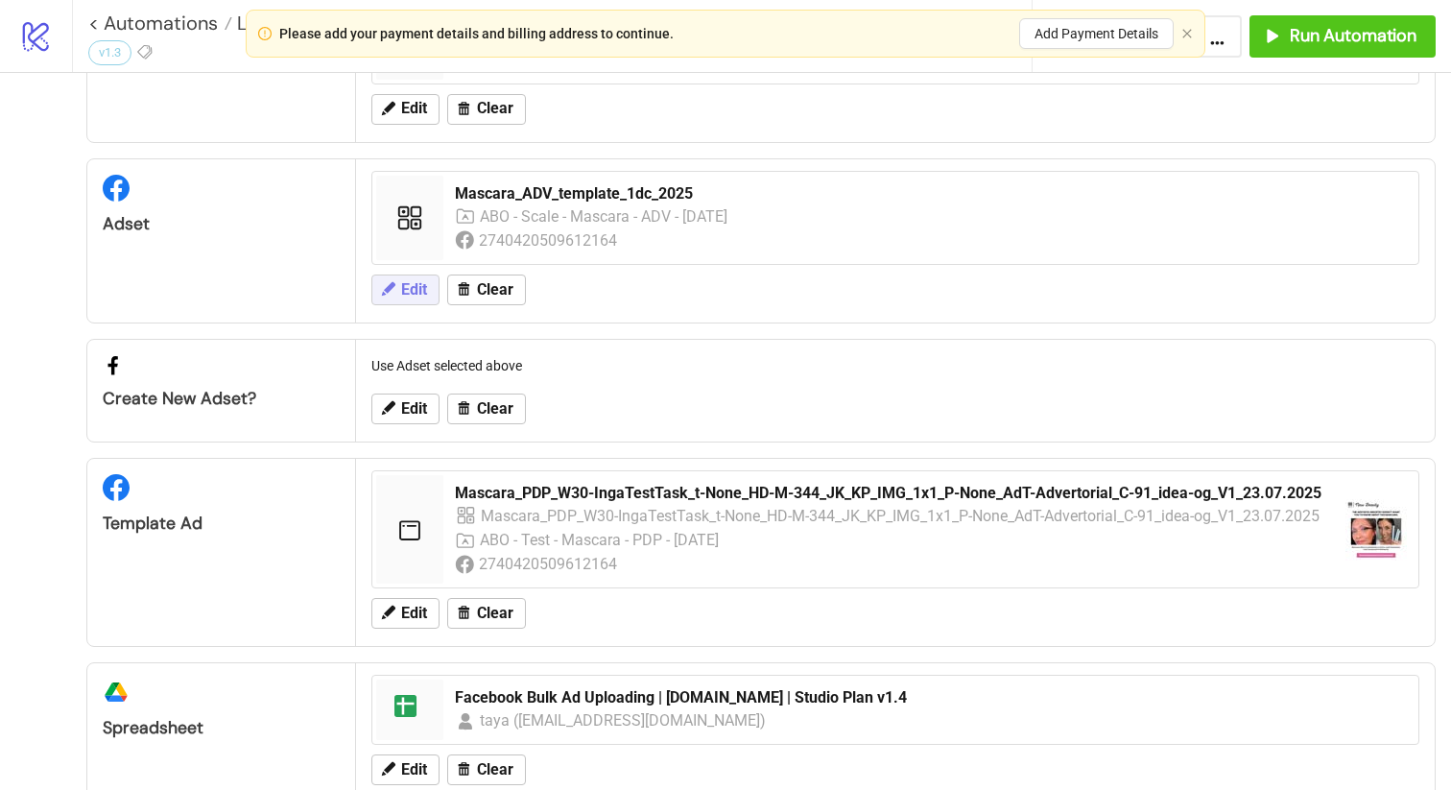
click at [381, 277] on button "Edit" at bounding box center [405, 289] width 68 height 31
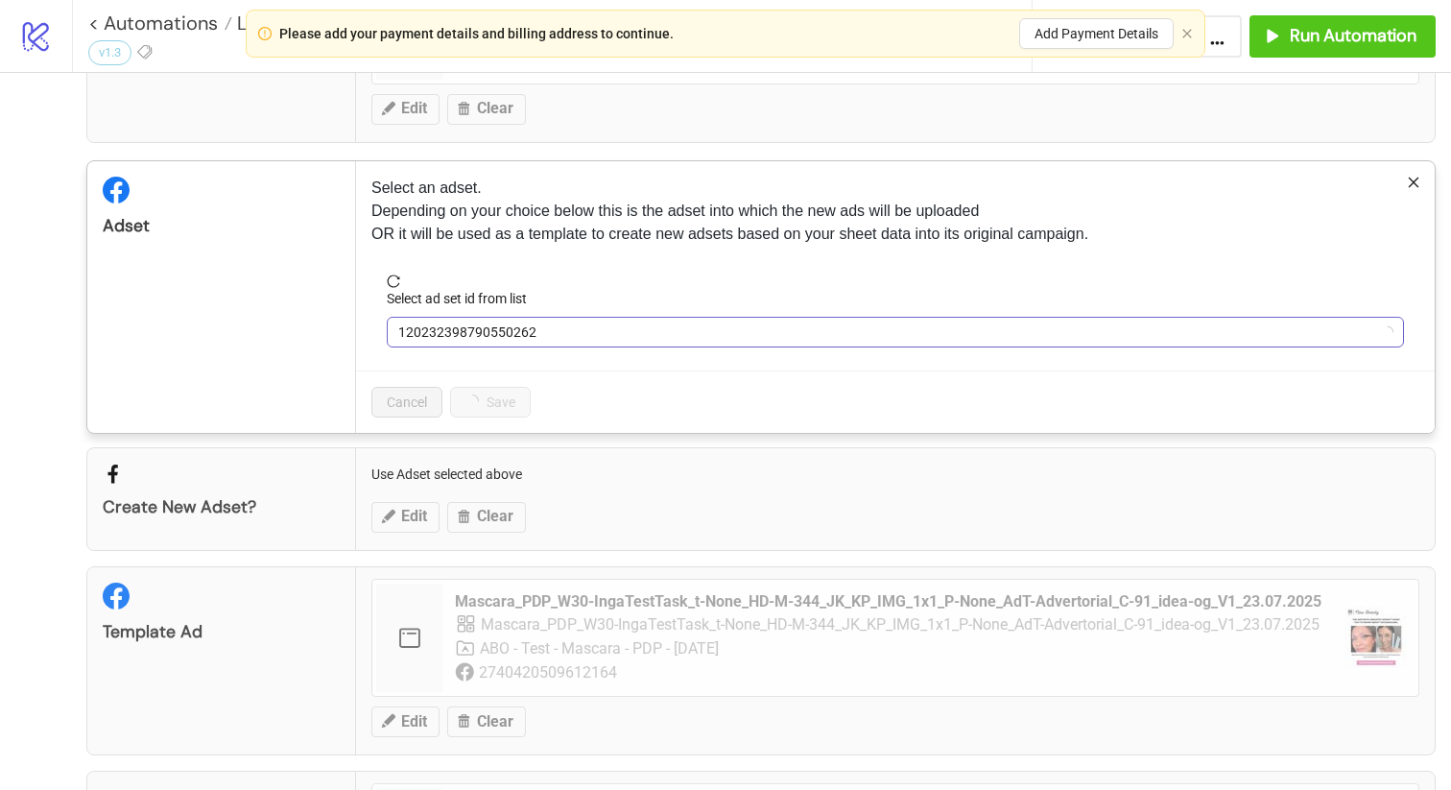
click at [568, 319] on span "120232398790550262" at bounding box center [895, 332] width 994 height 29
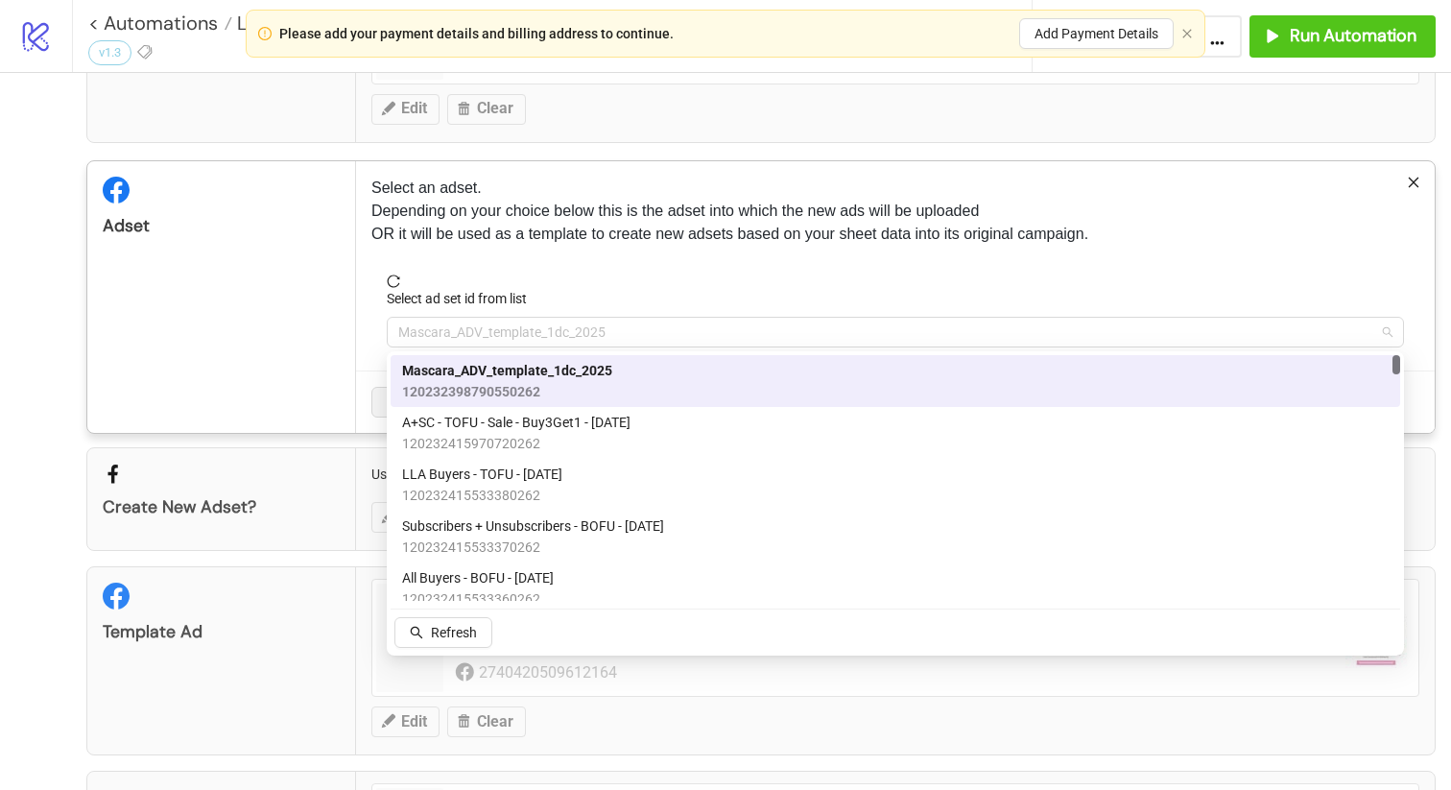
click at [568, 319] on span "Mascara_ADV_template_1dc_2025" at bounding box center [895, 332] width 994 height 29
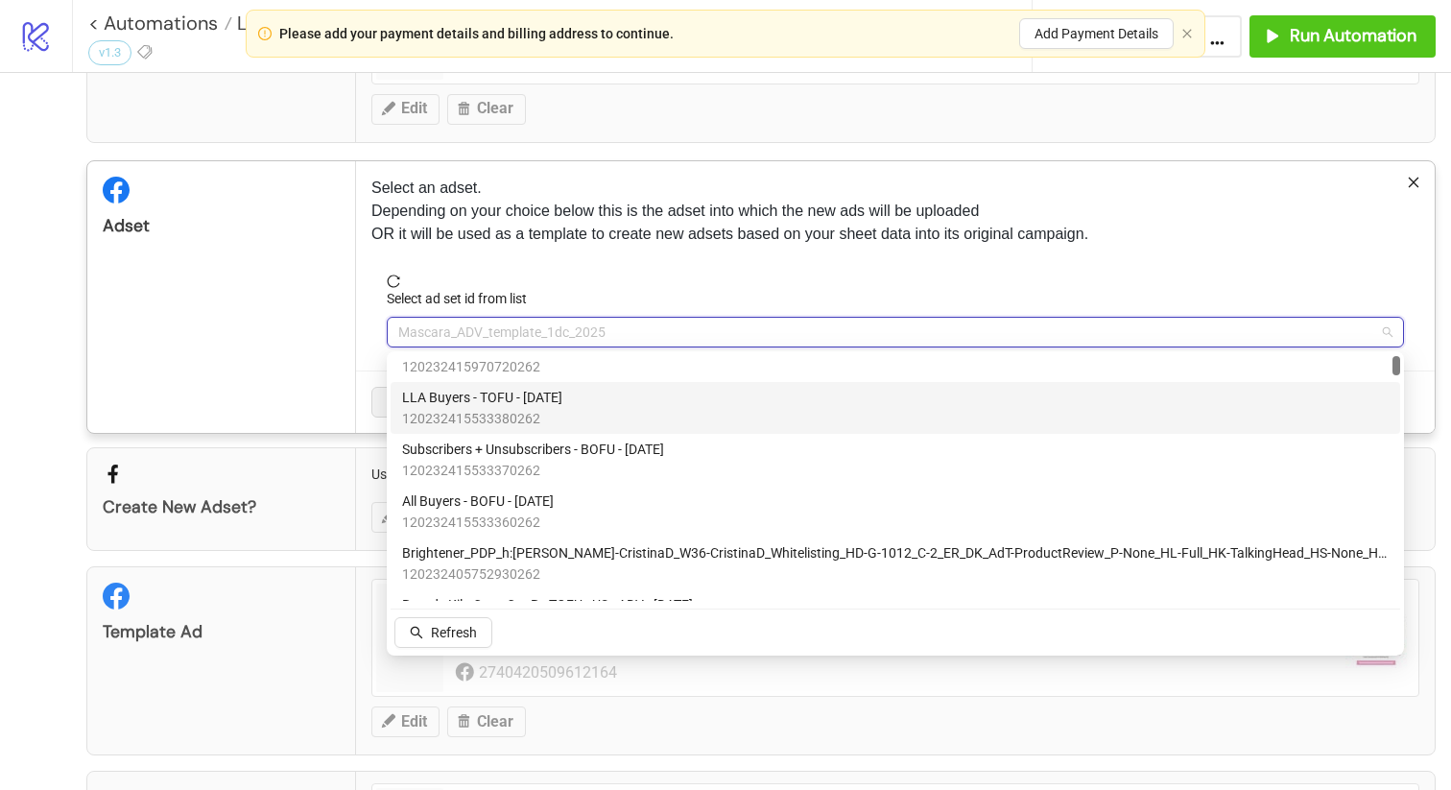
scroll to position [91, 0]
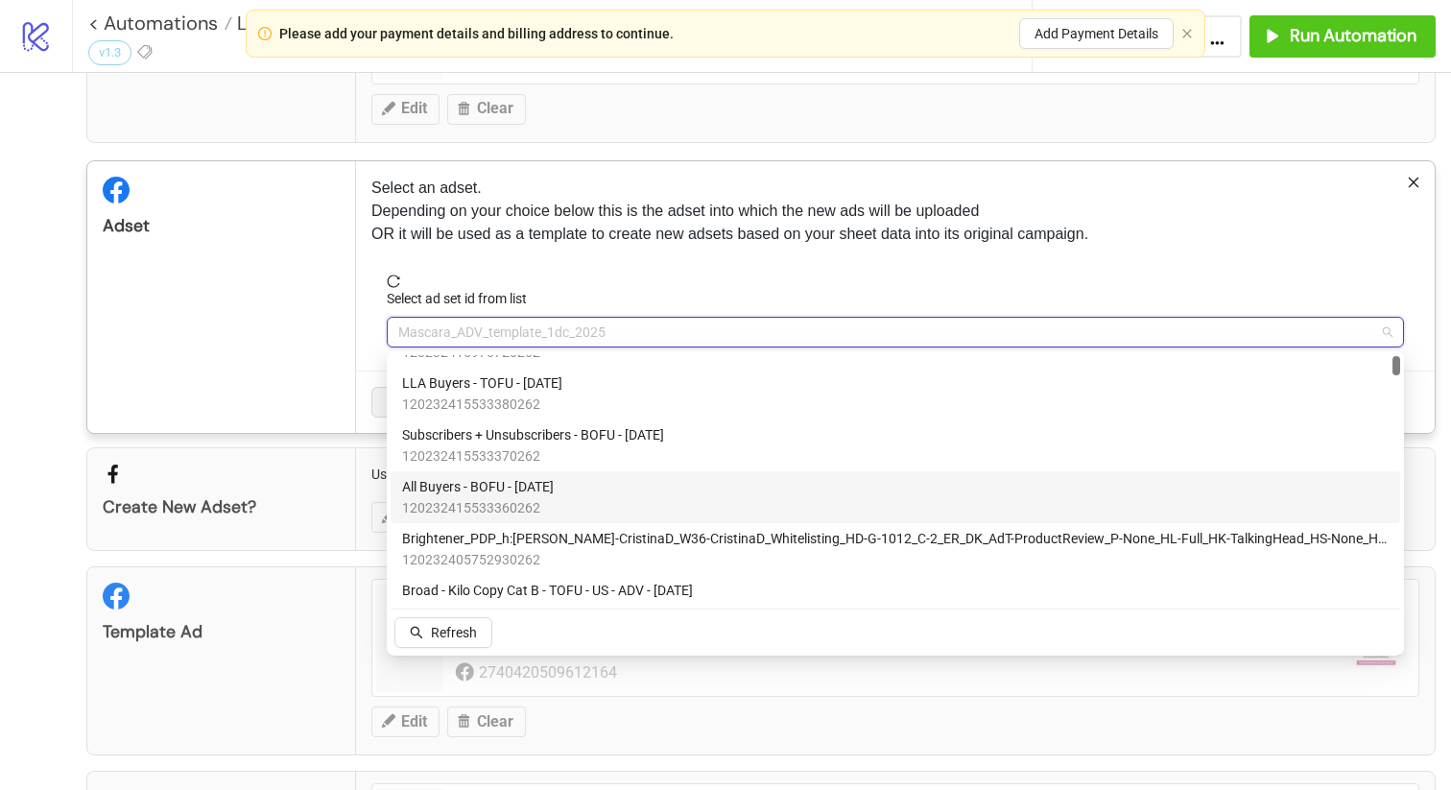
click at [497, 495] on span "All Buyers - BOFU - [DATE]" at bounding box center [478, 486] width 152 height 21
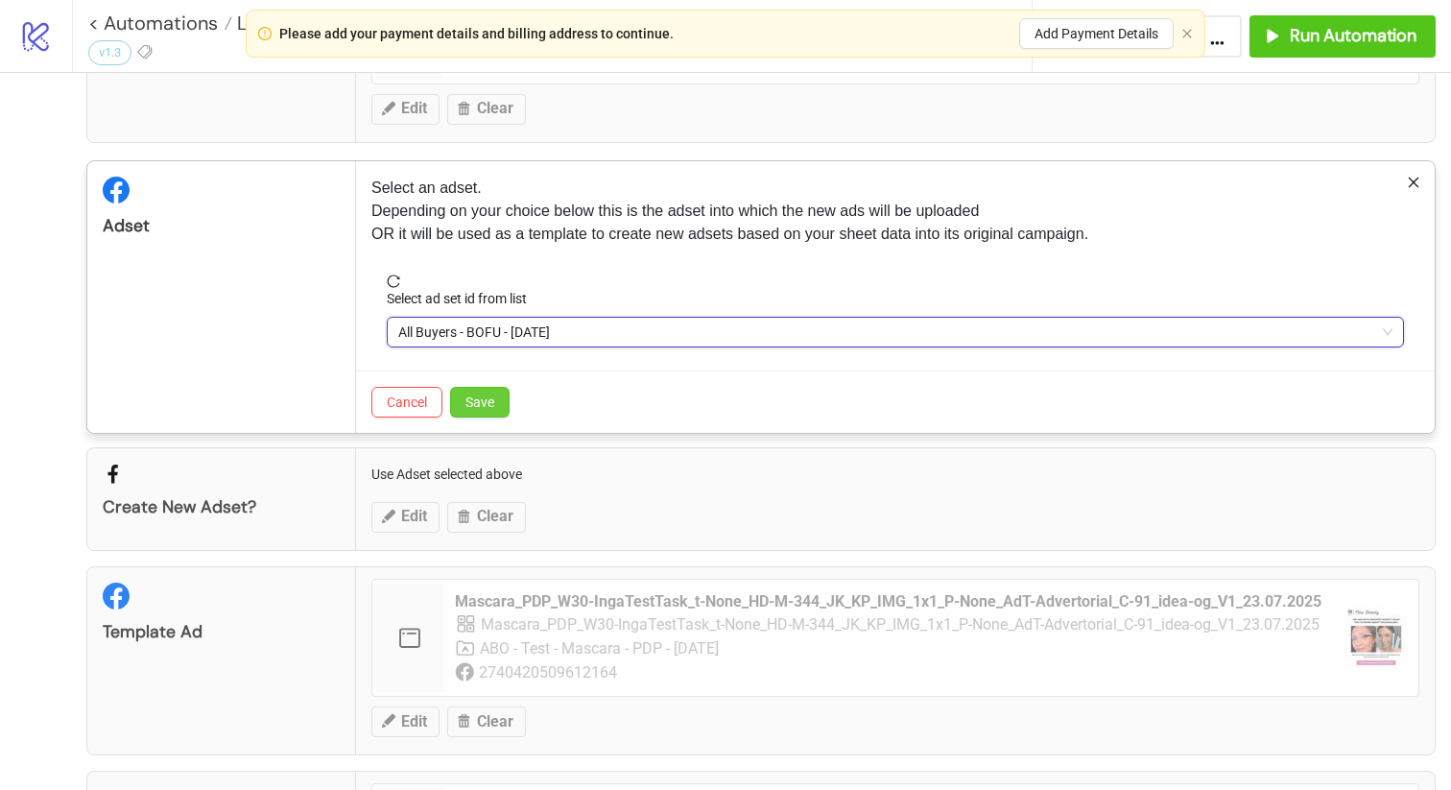
click at [483, 402] on span "Save" at bounding box center [479, 401] width 29 height 15
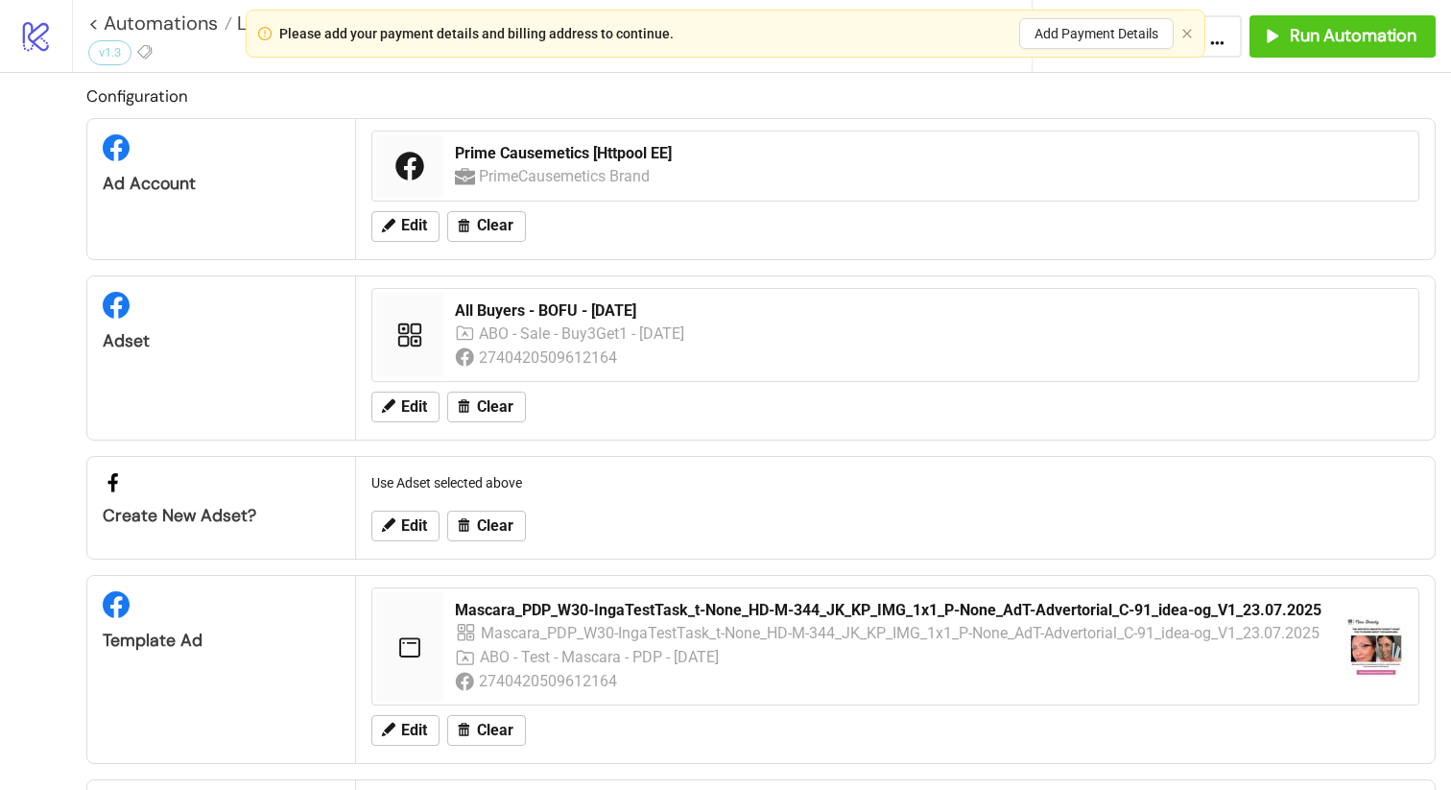
scroll to position [0, 0]
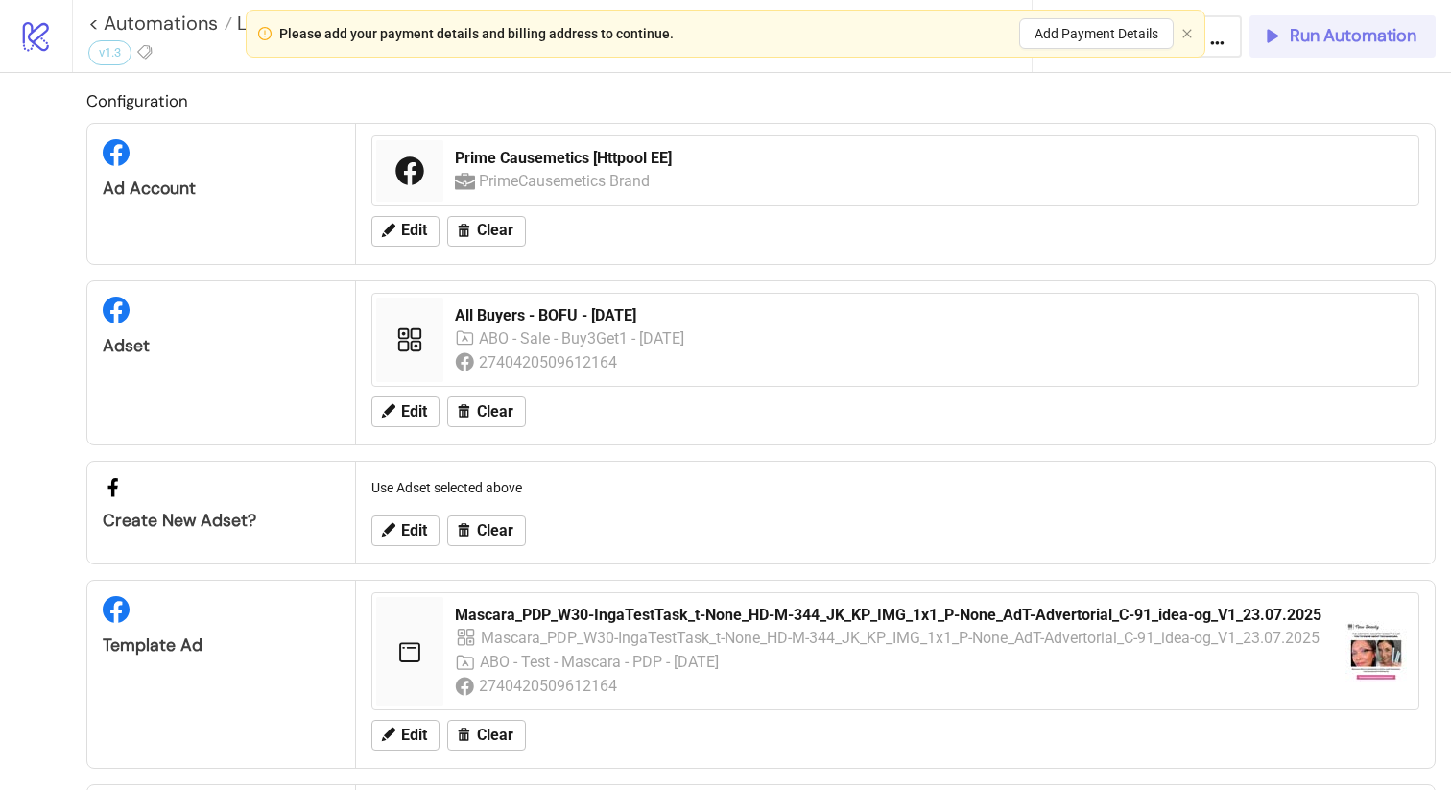
click at [1312, 39] on span "Run Automation" at bounding box center [1352, 36] width 127 height 22
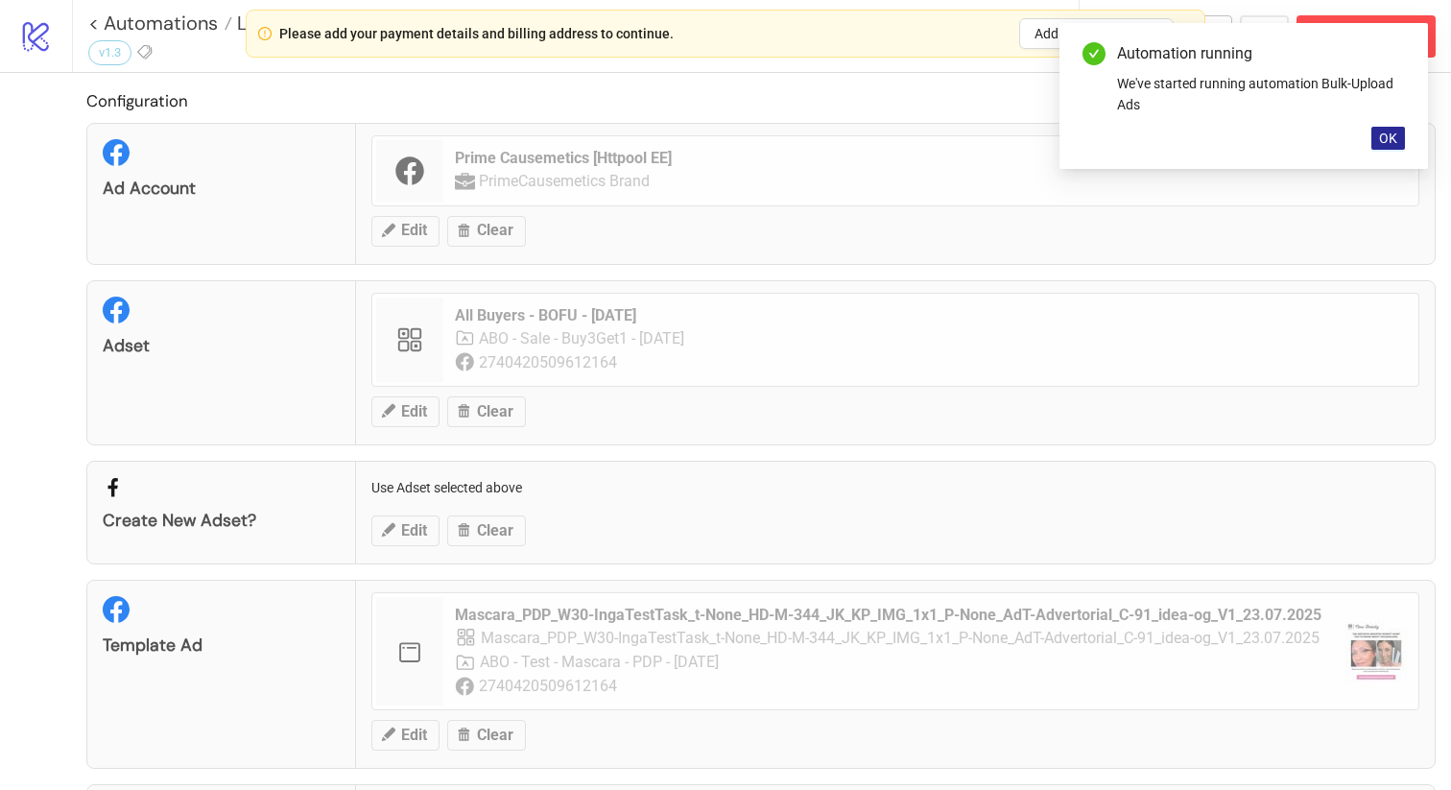
click at [1392, 138] on span "OK" at bounding box center [1388, 137] width 18 height 15
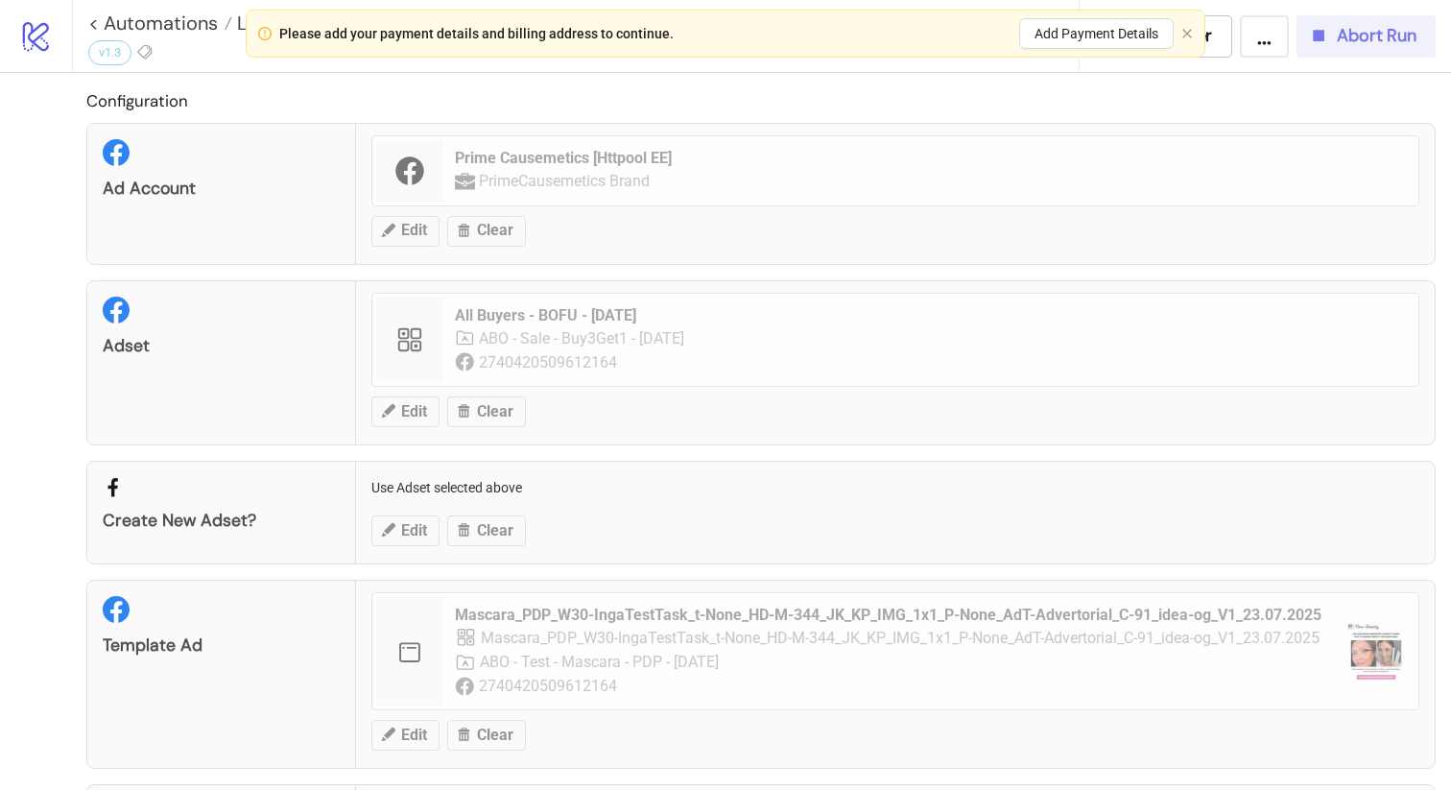
click at [1358, 29] on span "Abort Run" at bounding box center [1376, 36] width 80 height 22
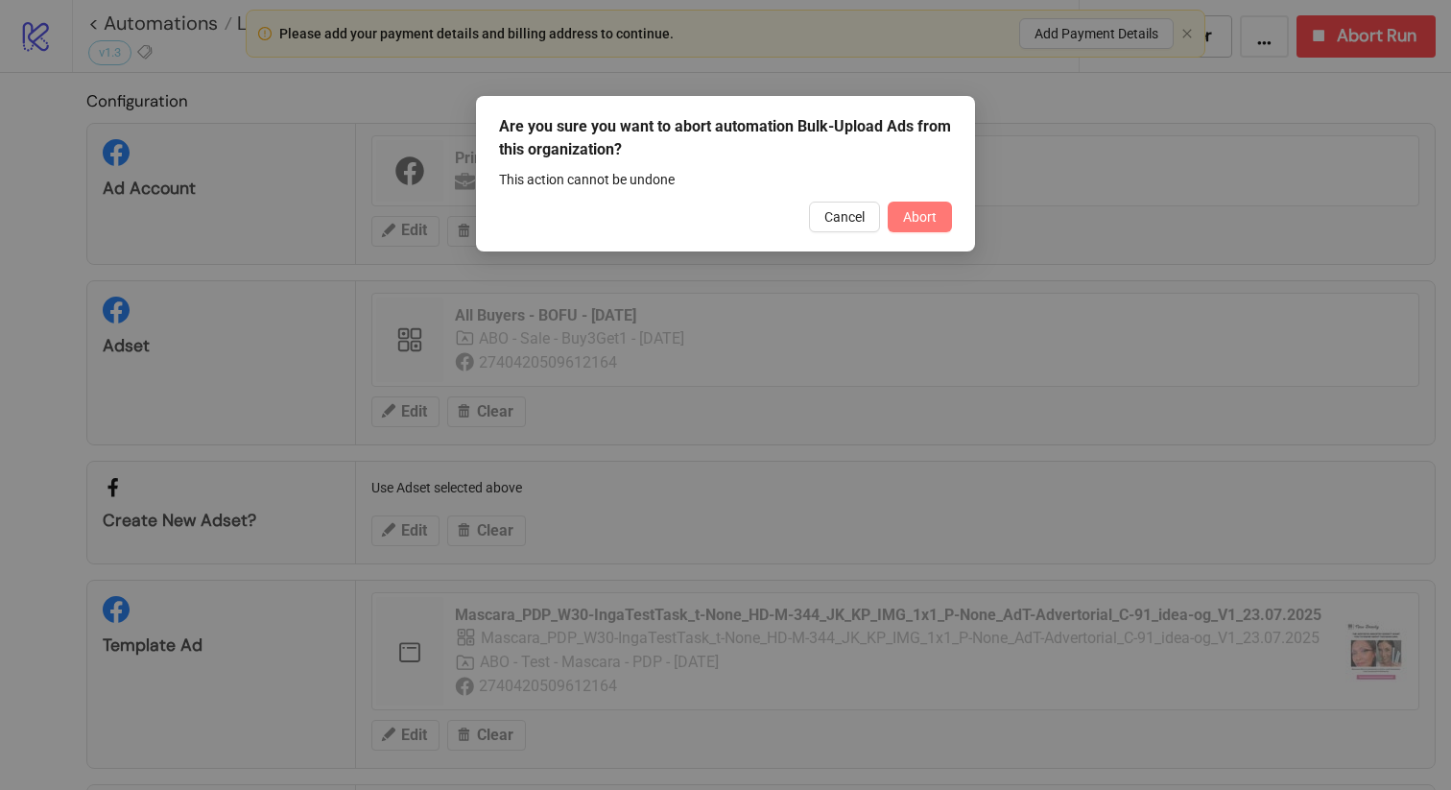
click at [918, 220] on span "Abort" at bounding box center [920, 216] width 34 height 15
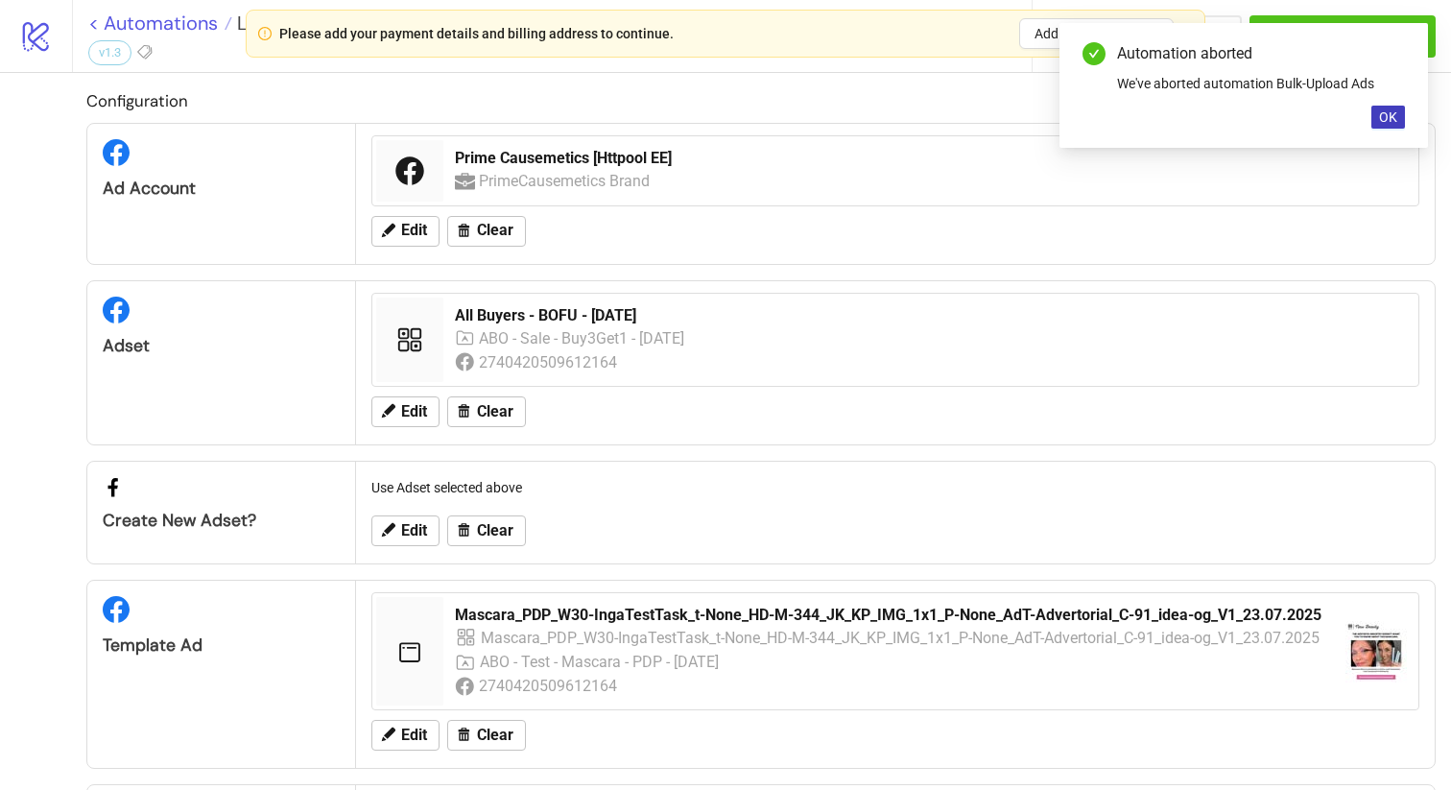
click at [90, 22] on link "< Automations" at bounding box center [160, 22] width 144 height 19
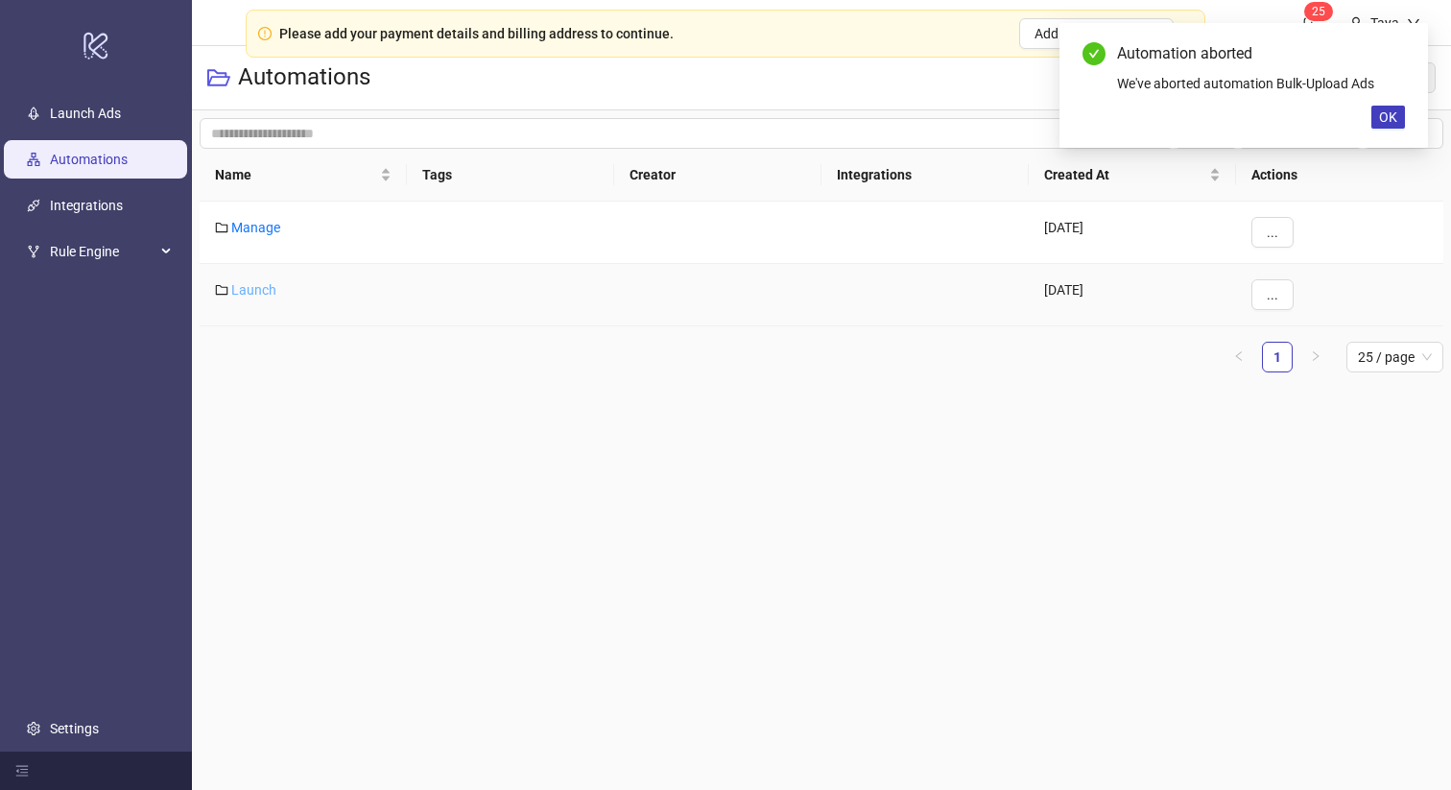
click at [238, 291] on link "Launch" at bounding box center [253, 289] width 45 height 15
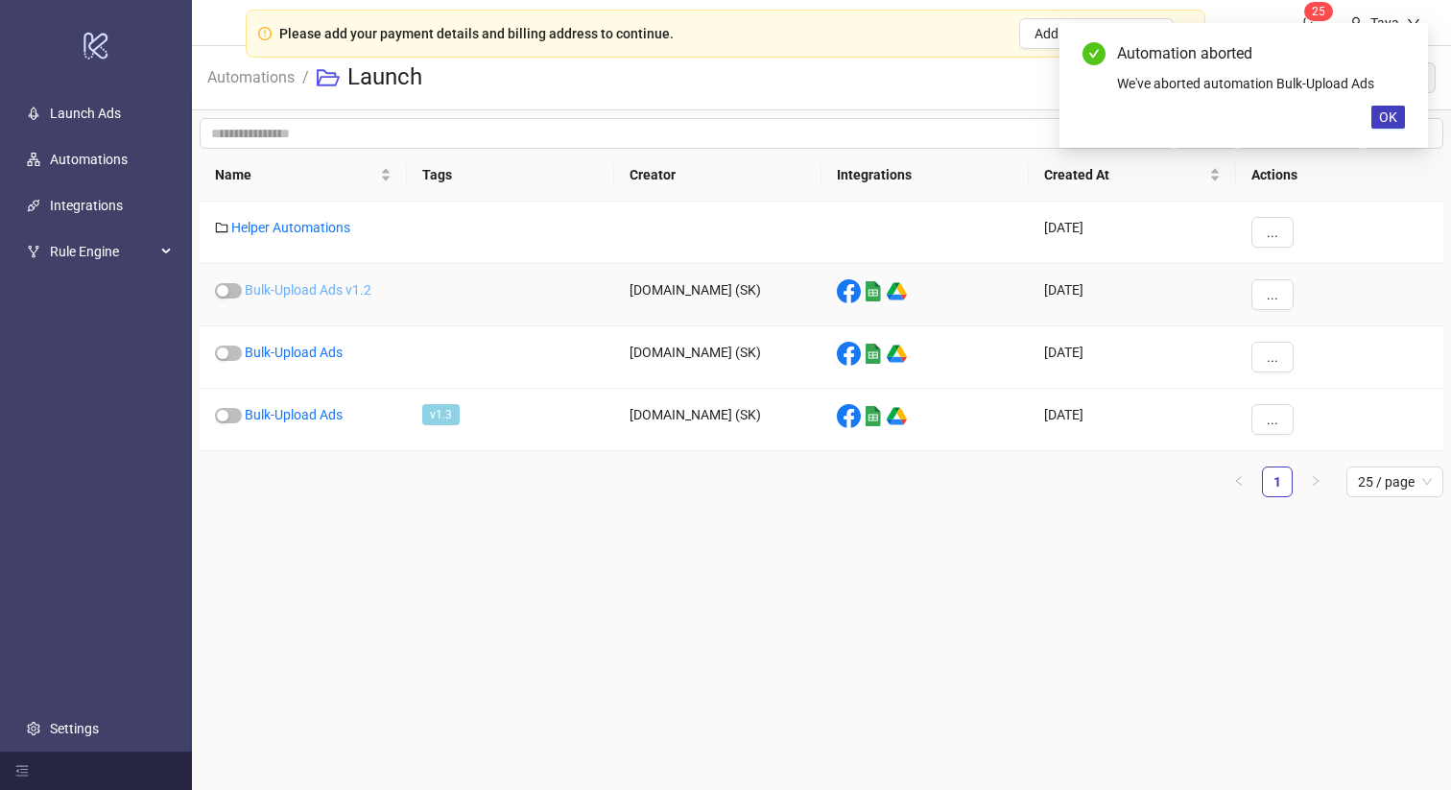
click at [288, 287] on link "Bulk-Upload Ads v1.2" at bounding box center [308, 289] width 127 height 15
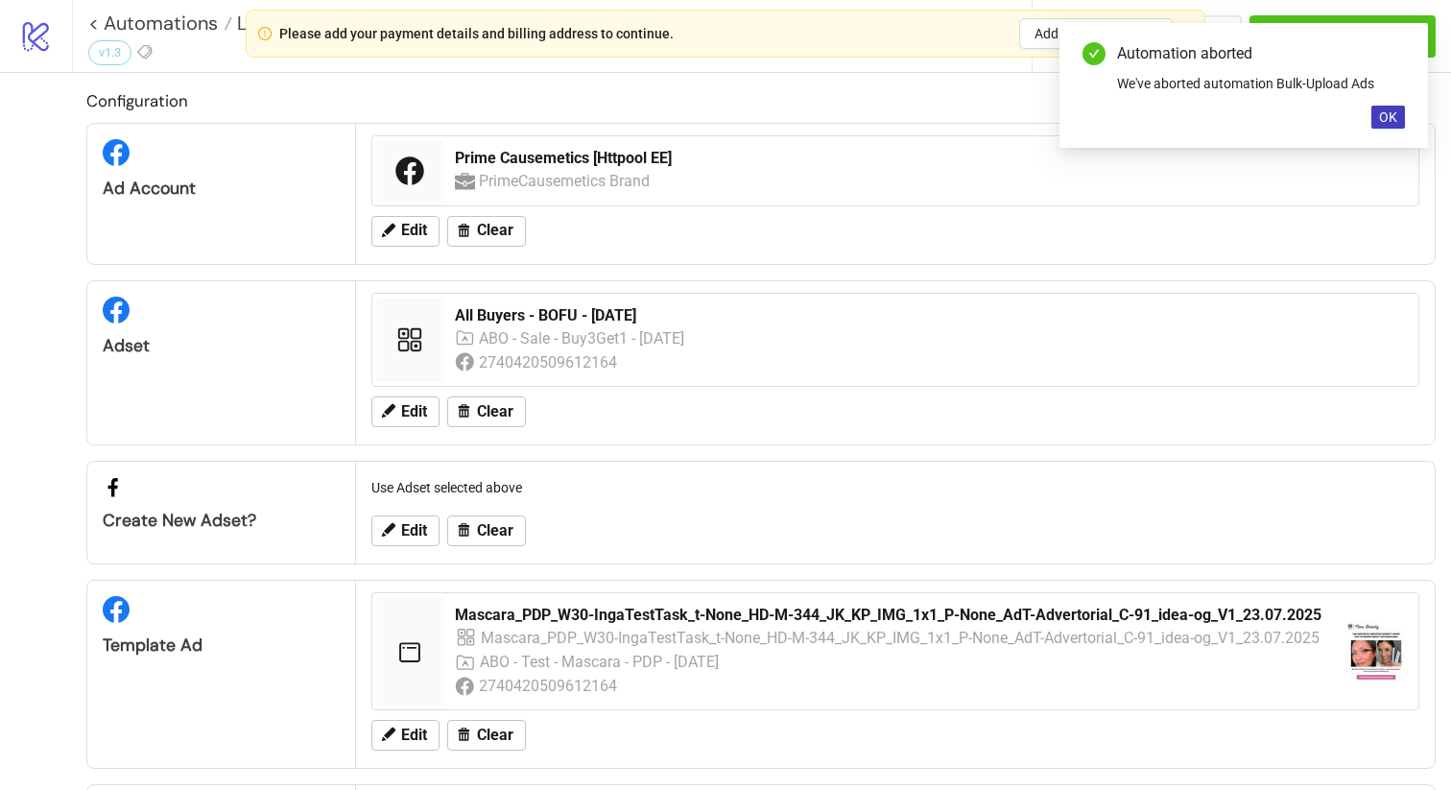
type input "**********"
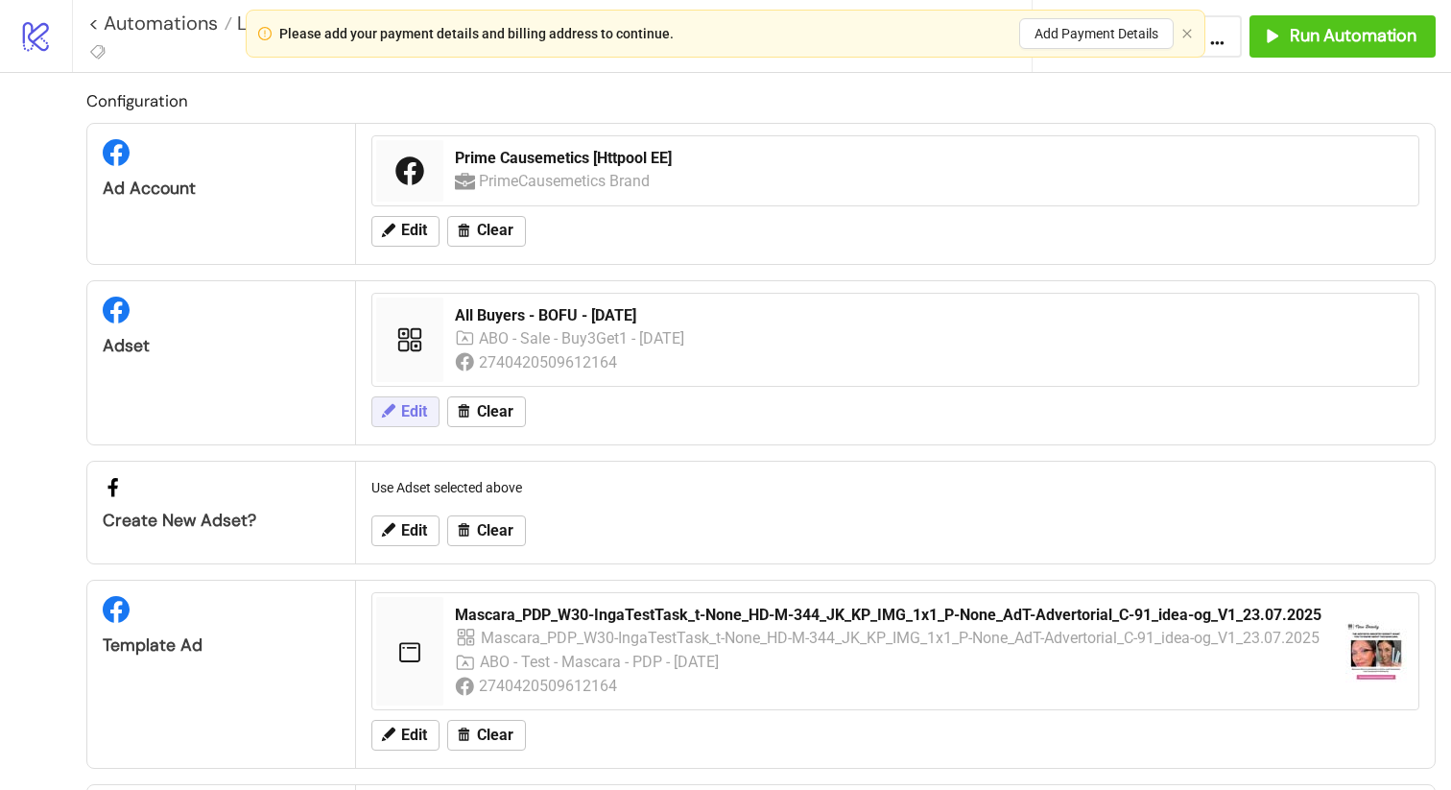
click at [400, 414] on button "Edit" at bounding box center [405, 411] width 68 height 31
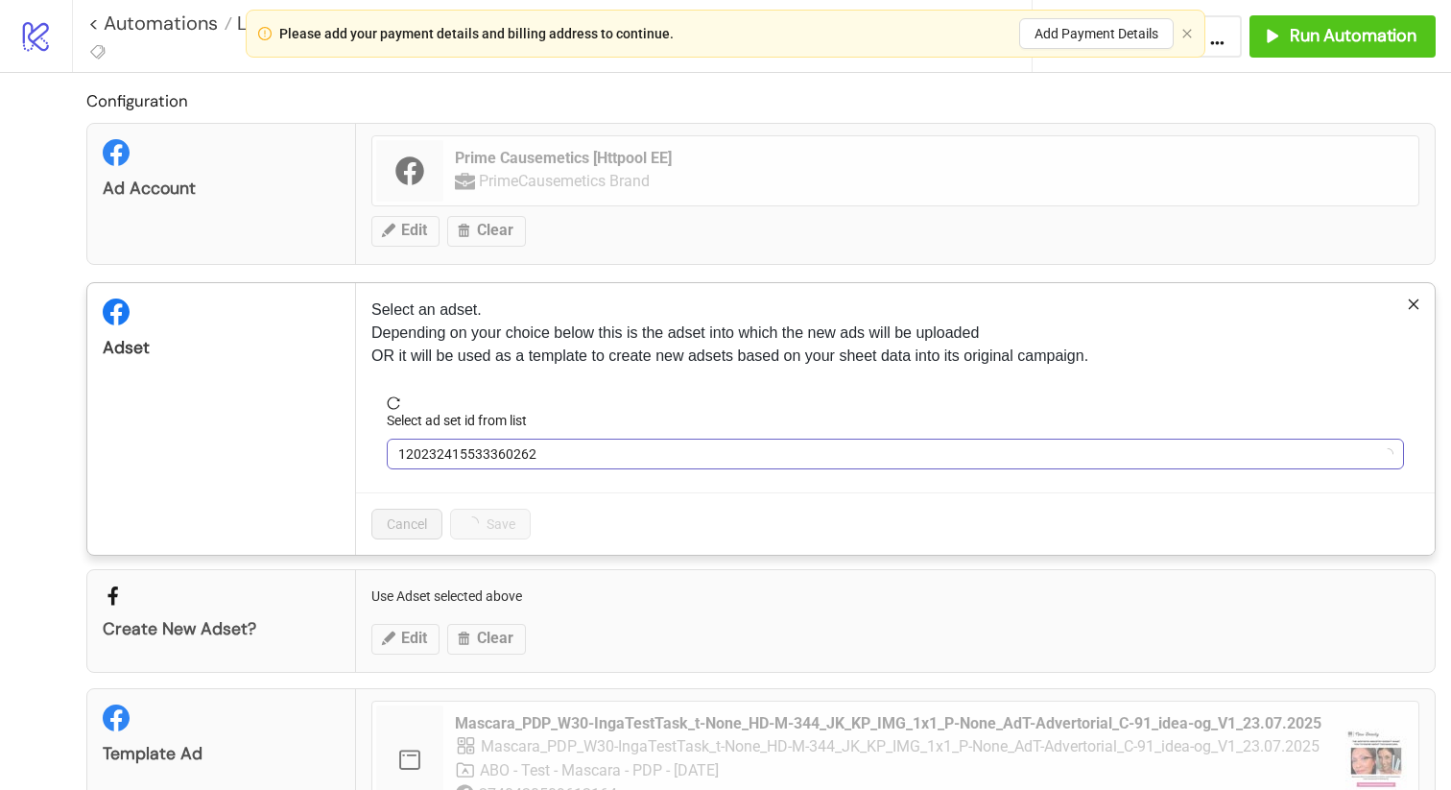
click at [589, 464] on span "120232415533360262" at bounding box center [895, 453] width 994 height 29
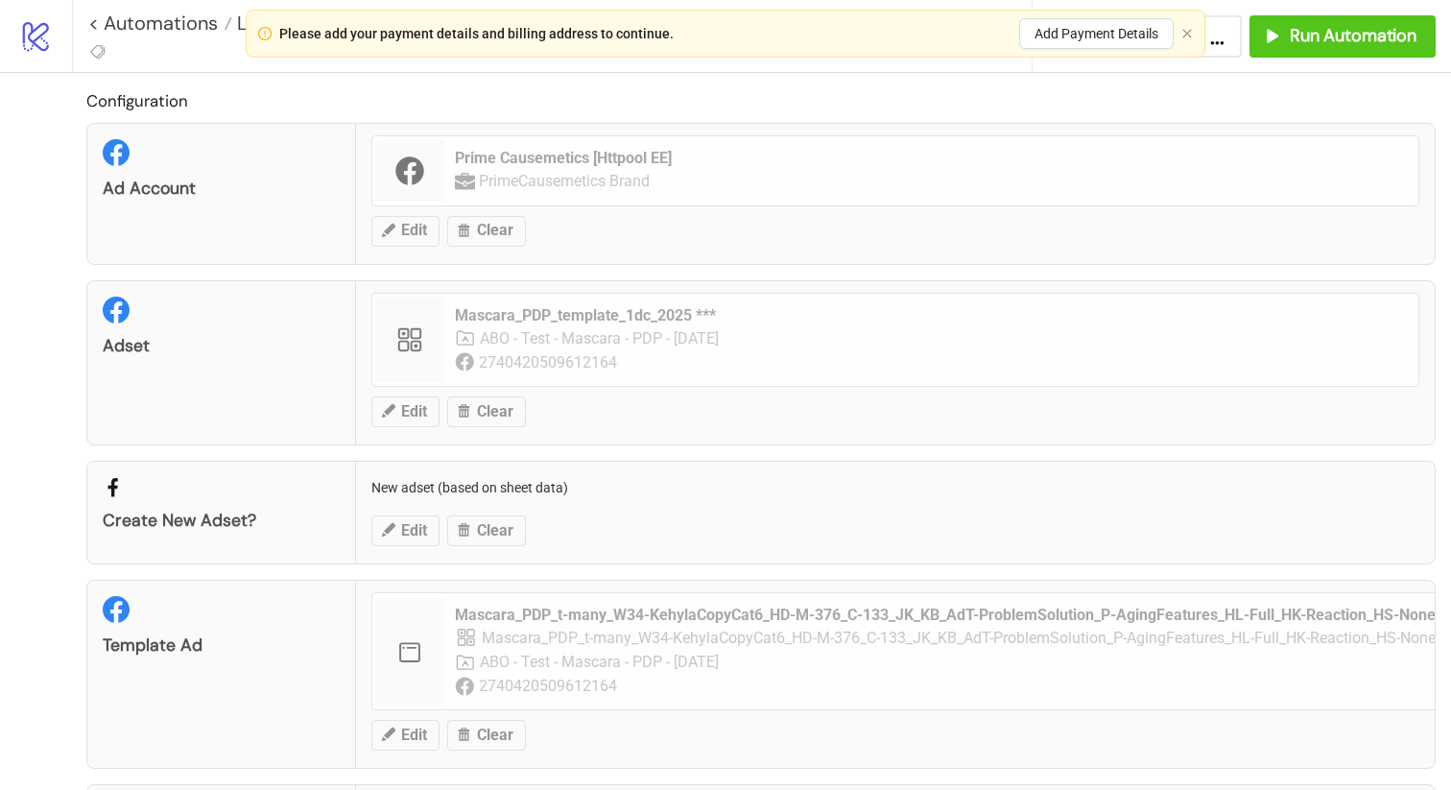
click at [409, 411] on div "Adset Mascara_PDP_template_1dc_2025 *** ABO - Test - Mascara - PDP - [DATE] 274…" at bounding box center [760, 362] width 1349 height 165
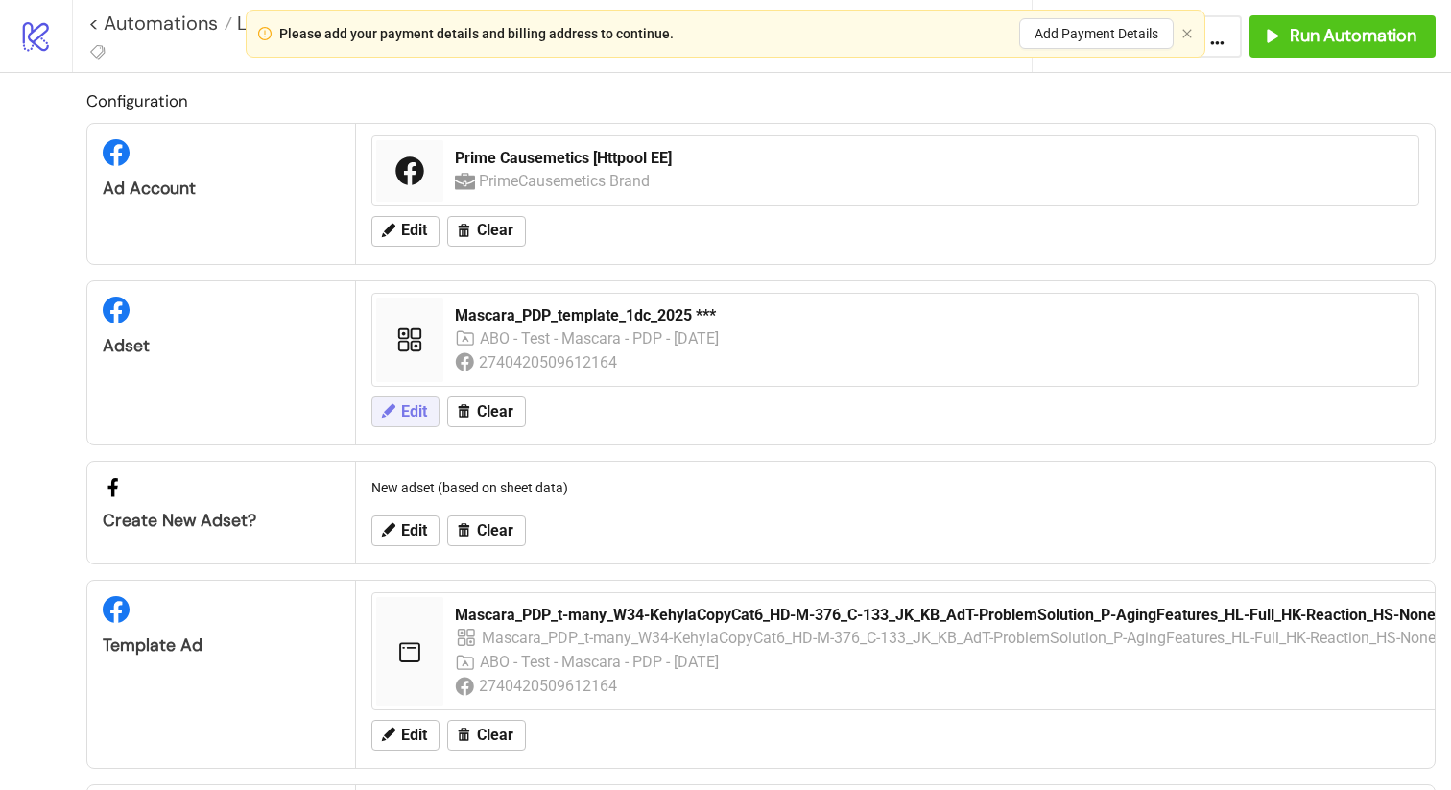
click at [414, 417] on span "Edit" at bounding box center [414, 411] width 26 height 17
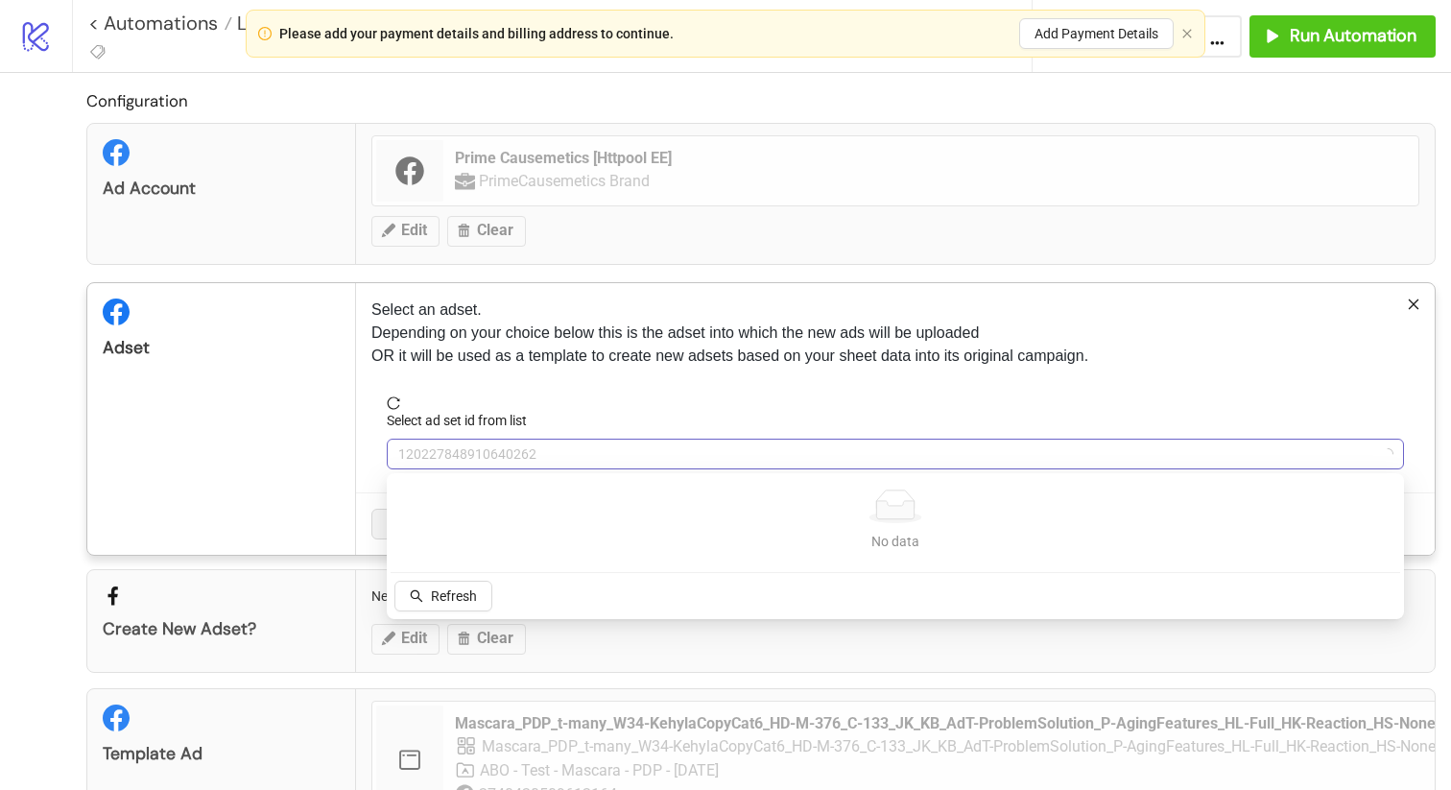
click at [561, 461] on span "120227848910640262" at bounding box center [895, 453] width 994 height 29
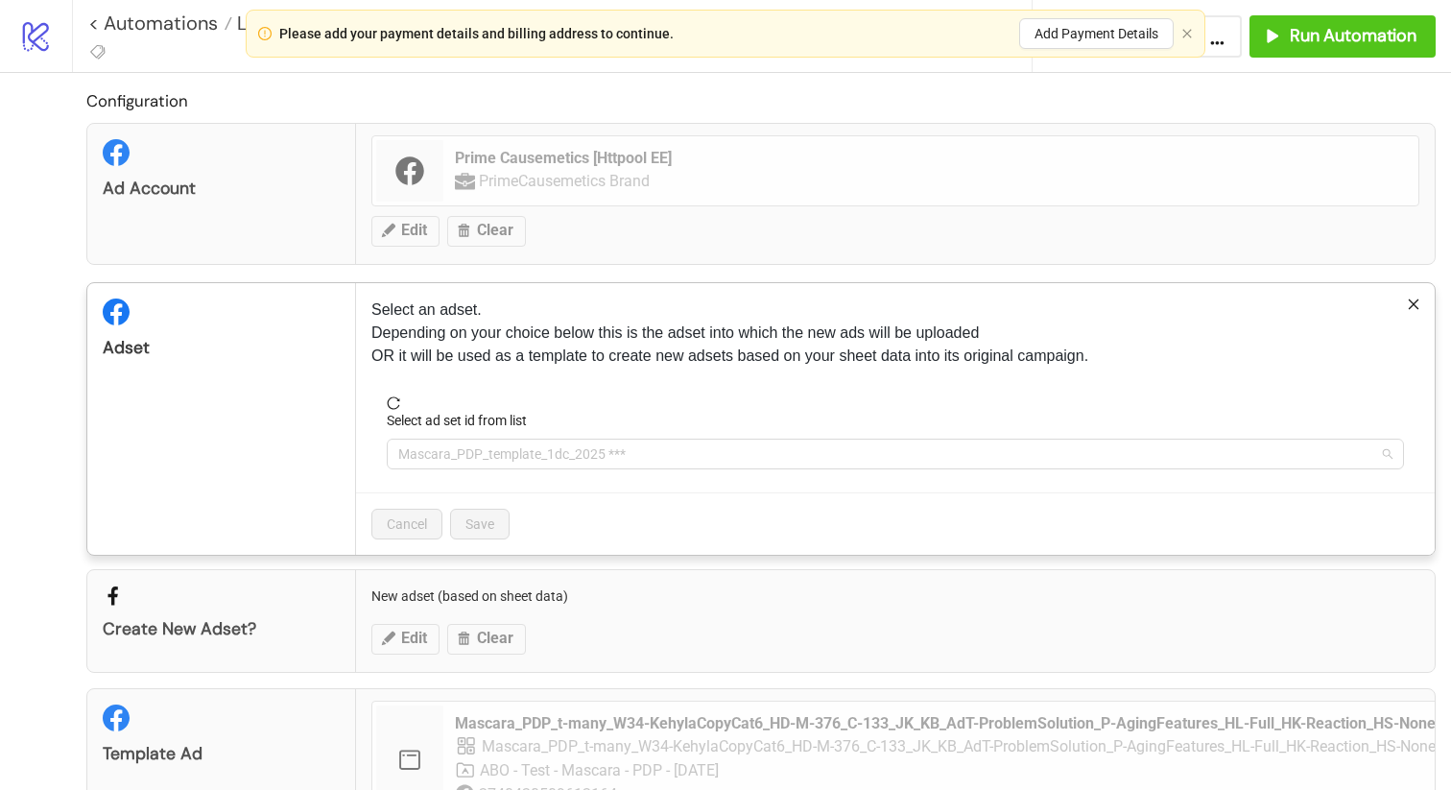
click at [561, 461] on span "Mascara_PDP_template_1dc_2025 ***" at bounding box center [895, 453] width 994 height 29
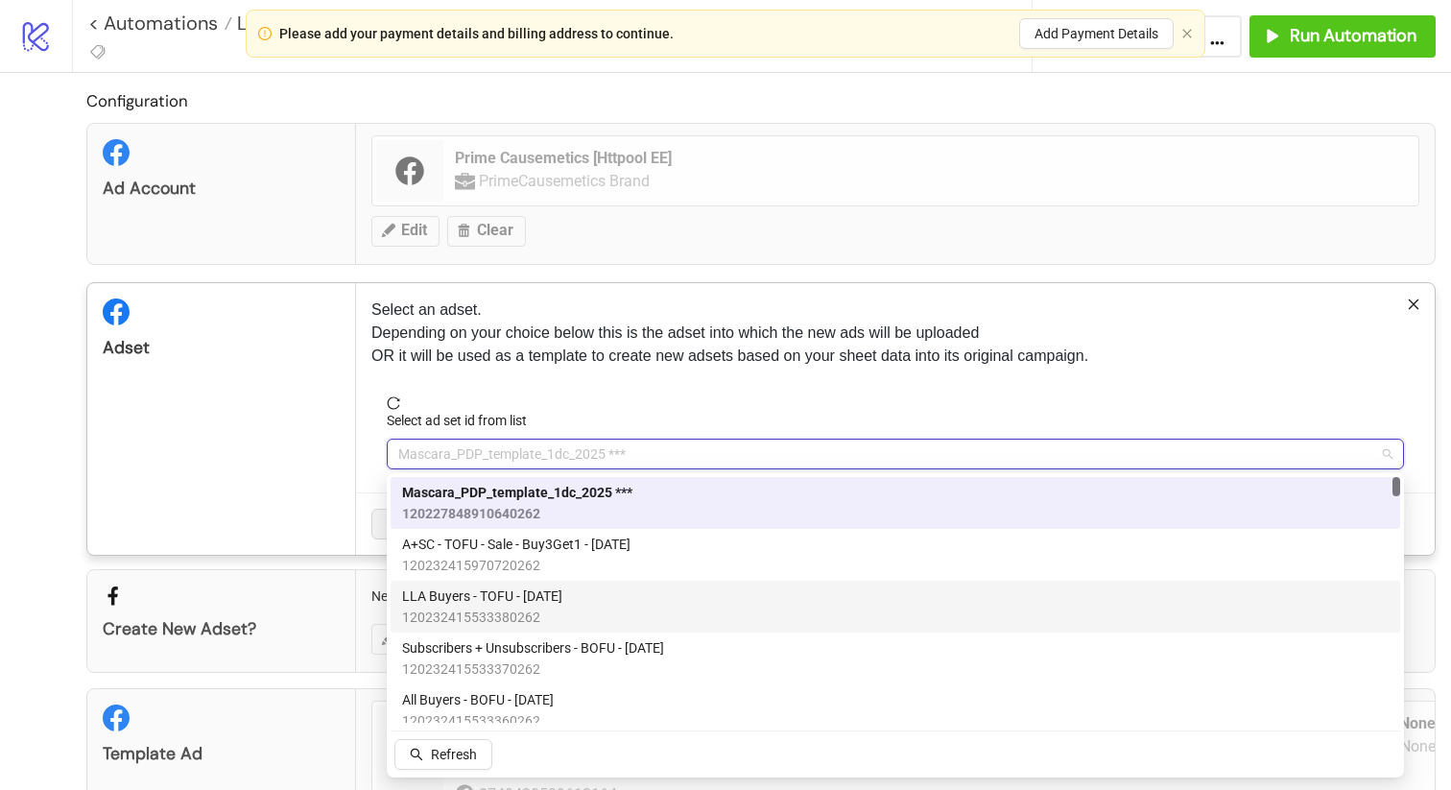
click at [531, 596] on span "LLA Buyers - TOFU - [DATE]" at bounding box center [482, 595] width 160 height 21
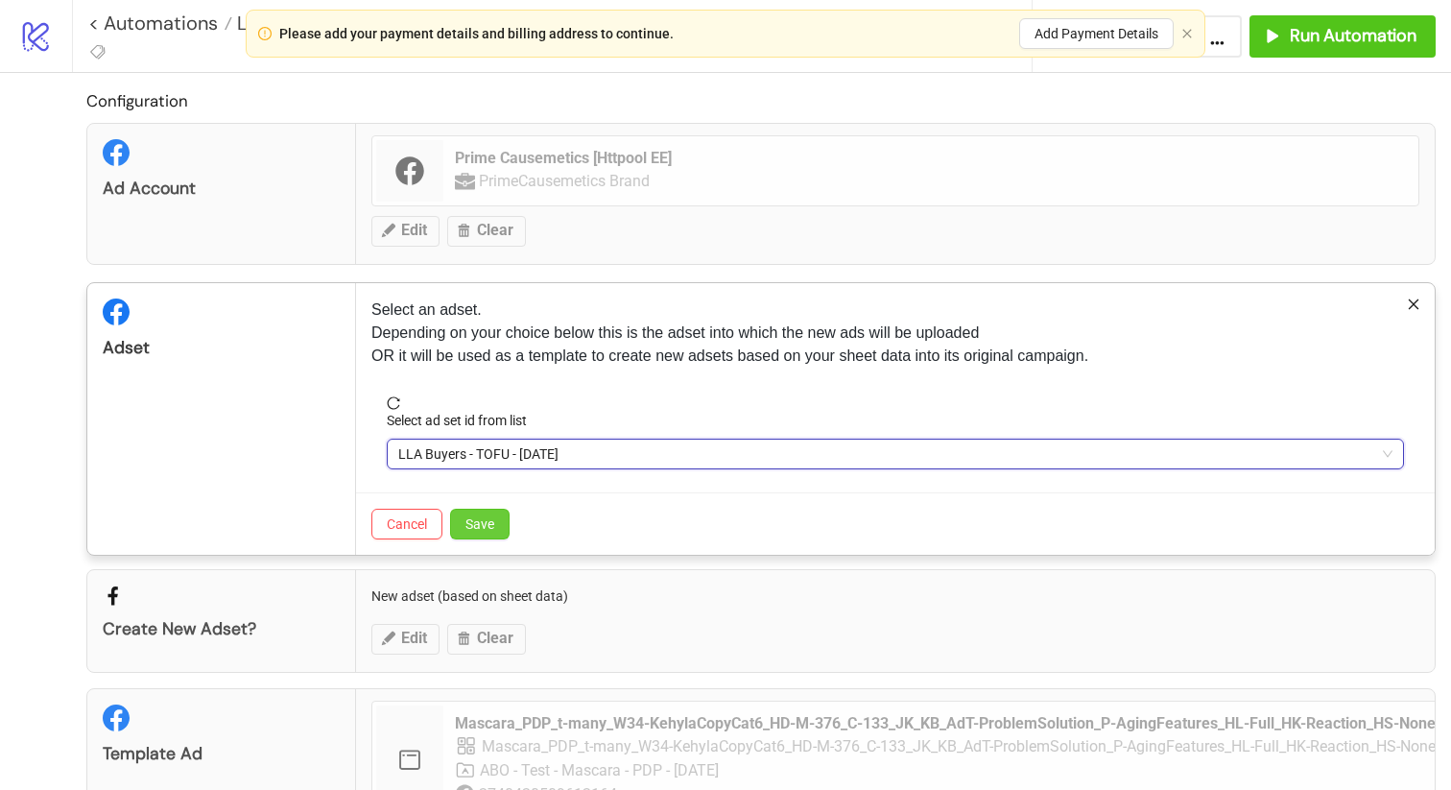
click at [472, 526] on span "Save" at bounding box center [479, 523] width 29 height 15
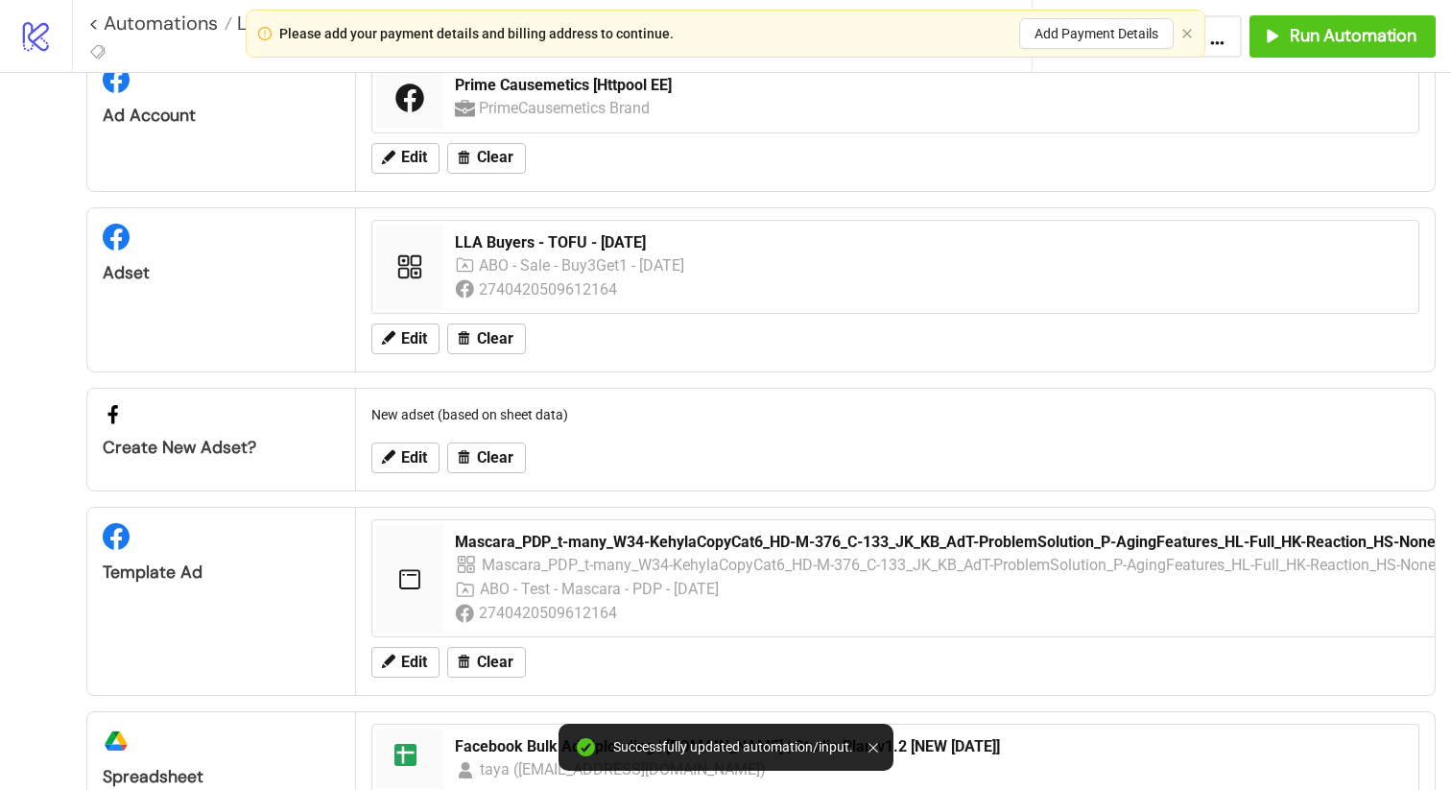
scroll to position [82, 0]
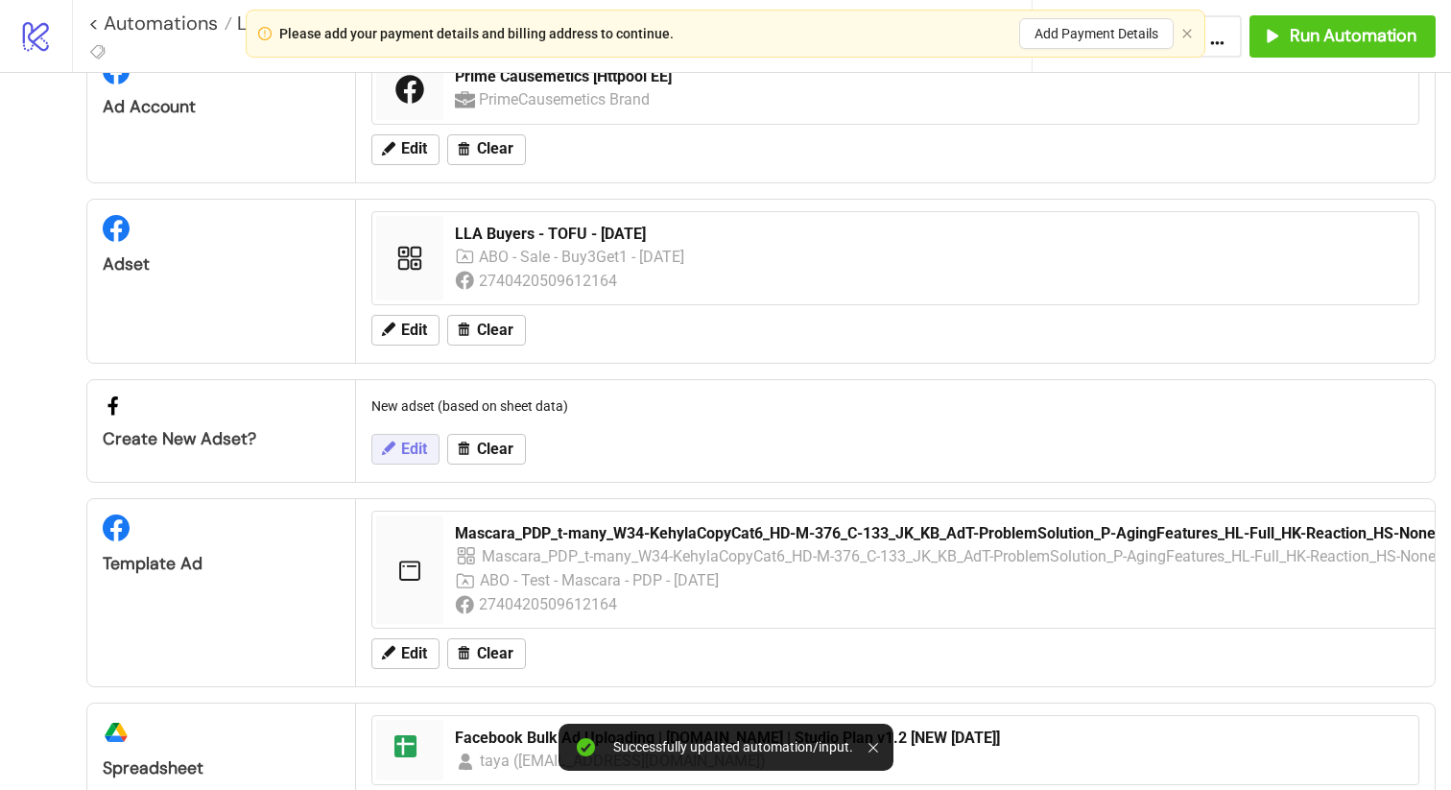
click at [414, 459] on button "Edit" at bounding box center [405, 449] width 68 height 31
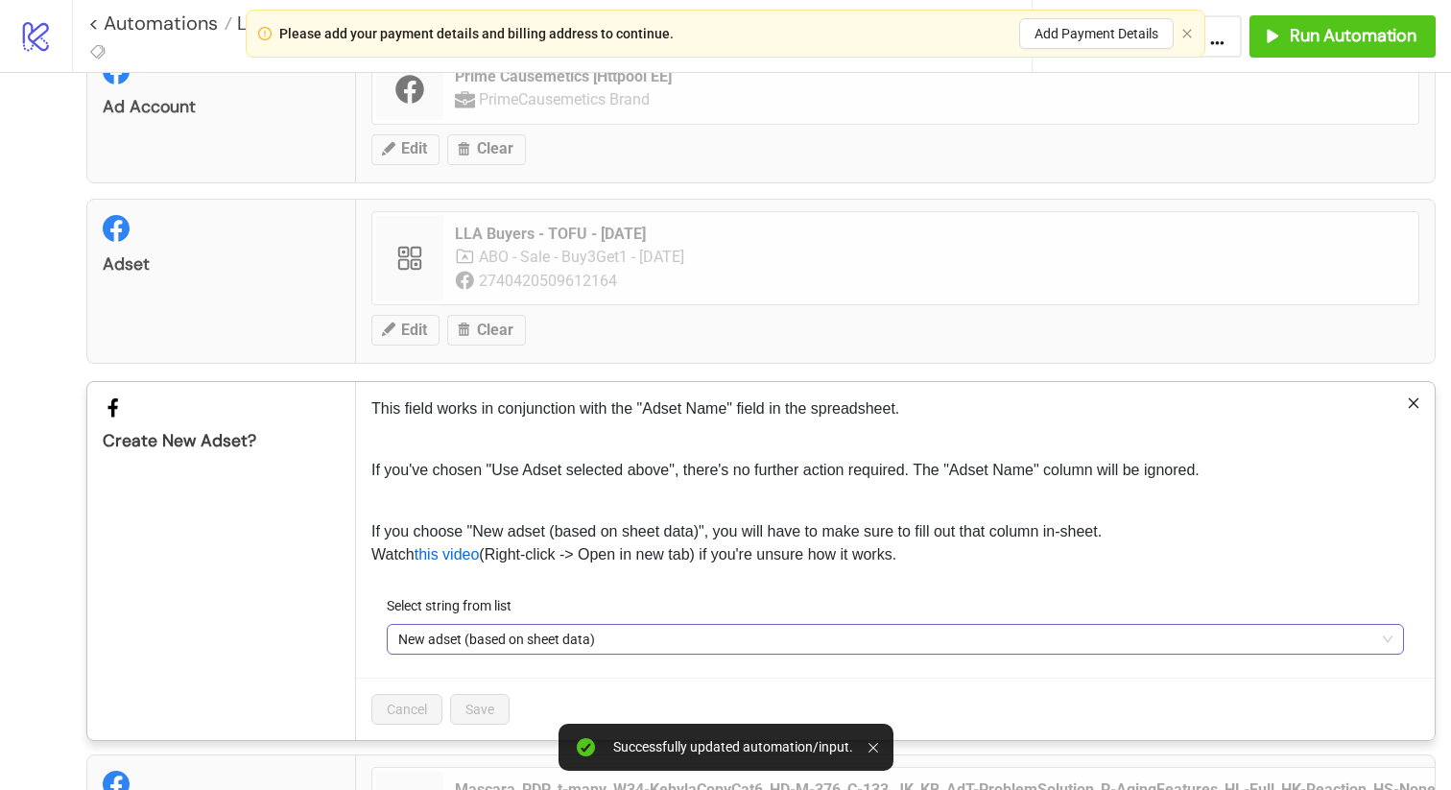
click at [447, 643] on span "New adset (based on sheet data)" at bounding box center [895, 639] width 994 height 29
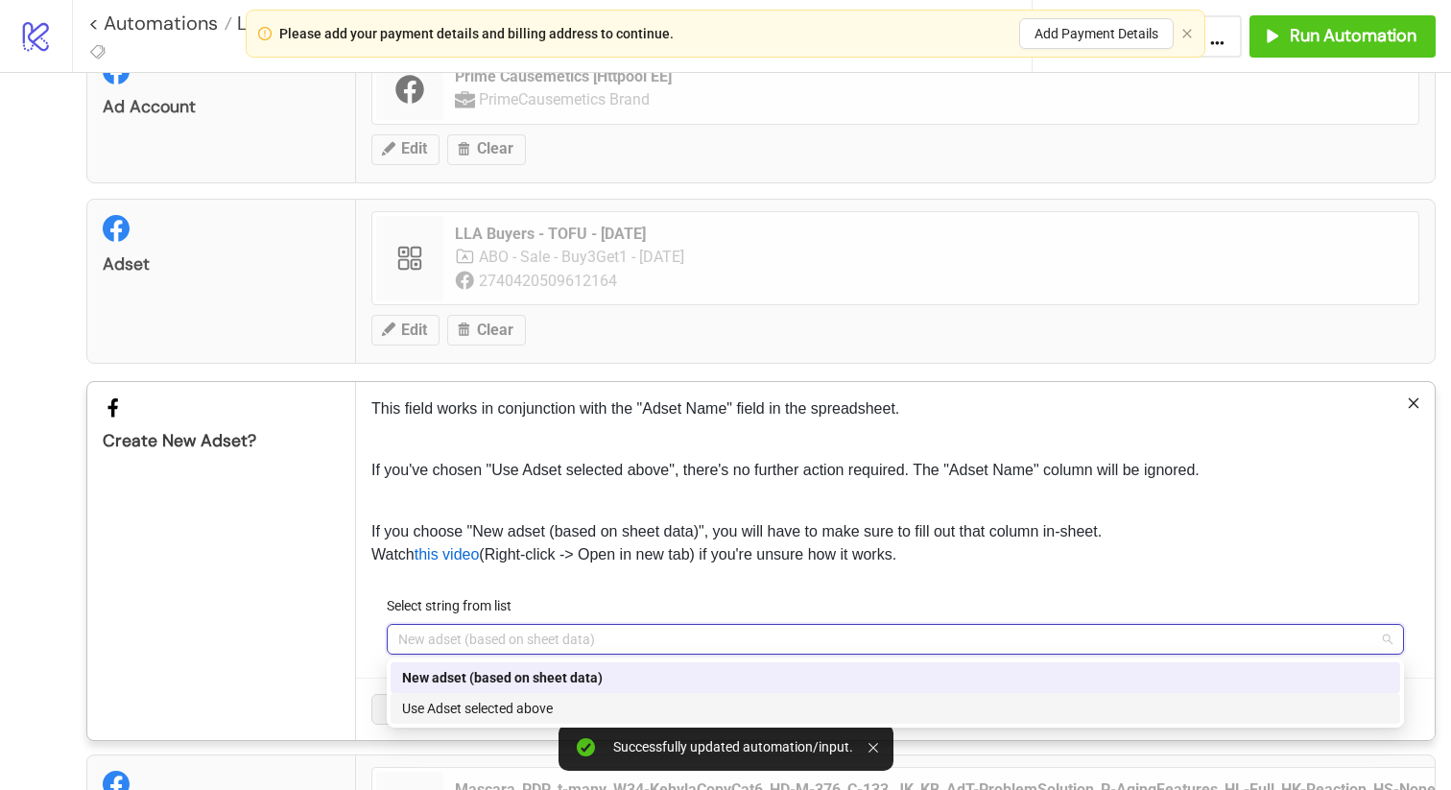
click at [438, 704] on div "Use Adset selected above" at bounding box center [895, 707] width 986 height 21
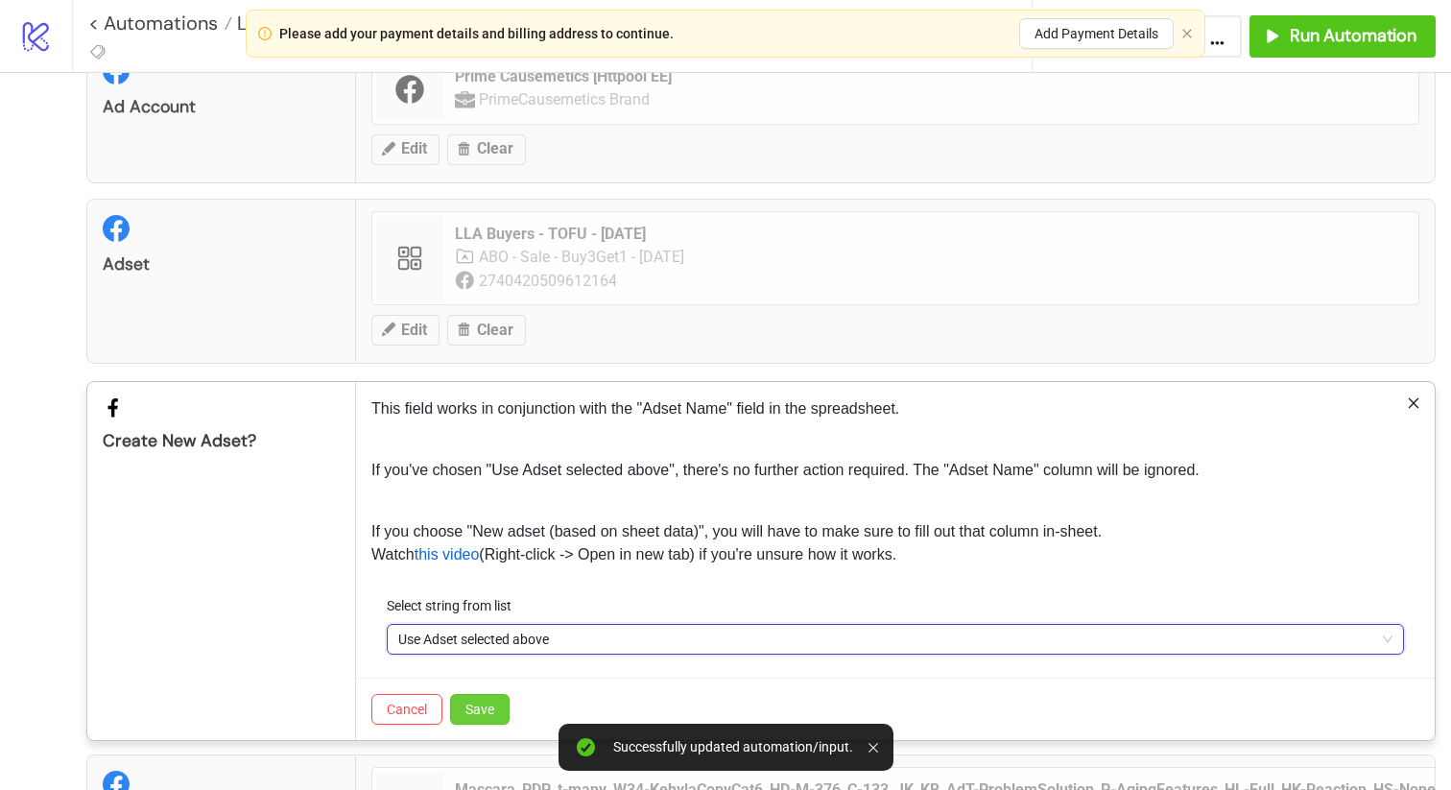
click at [479, 701] on span "Save" at bounding box center [479, 708] width 29 height 15
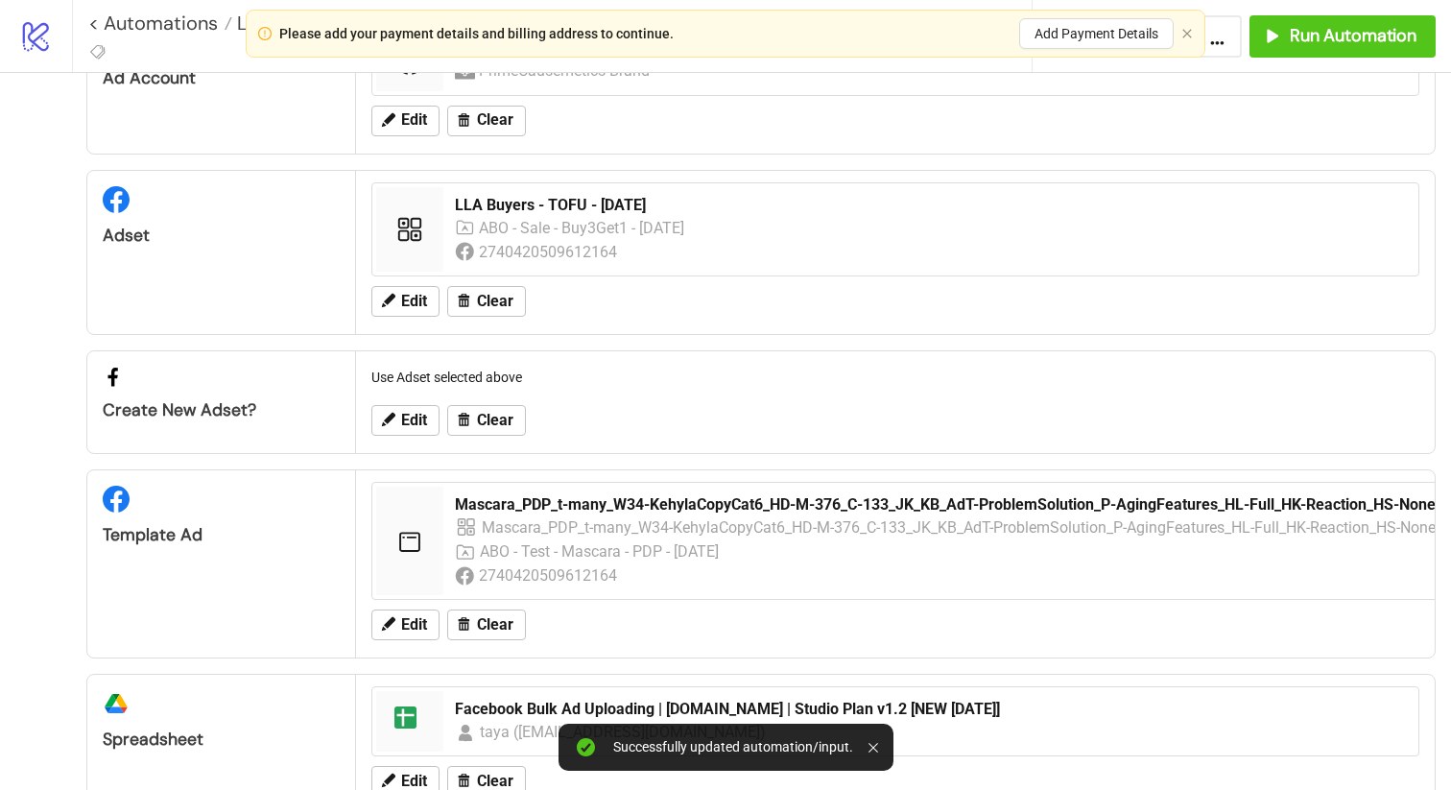
scroll to position [0, 0]
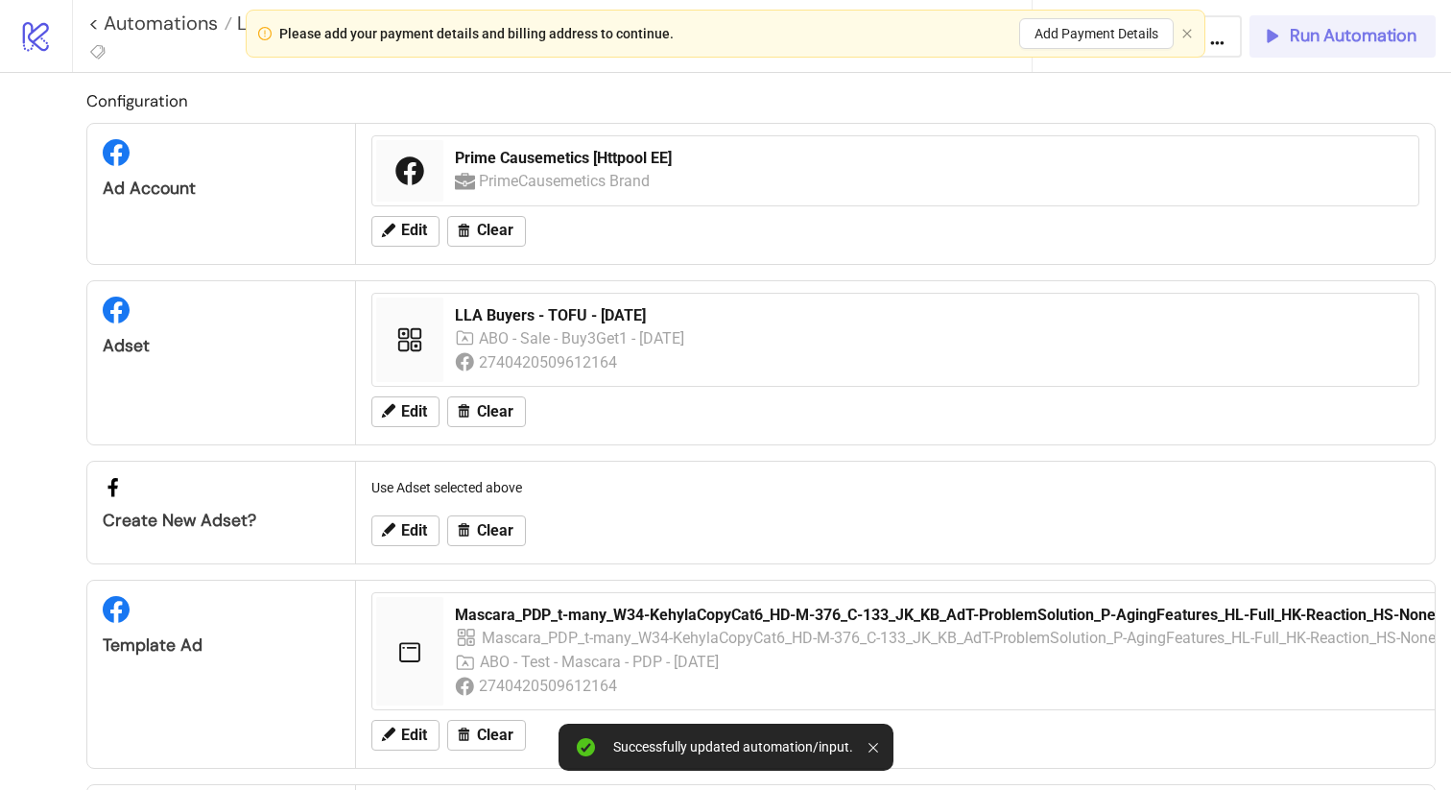
click at [1348, 44] on span "Run Automation" at bounding box center [1352, 36] width 127 height 22
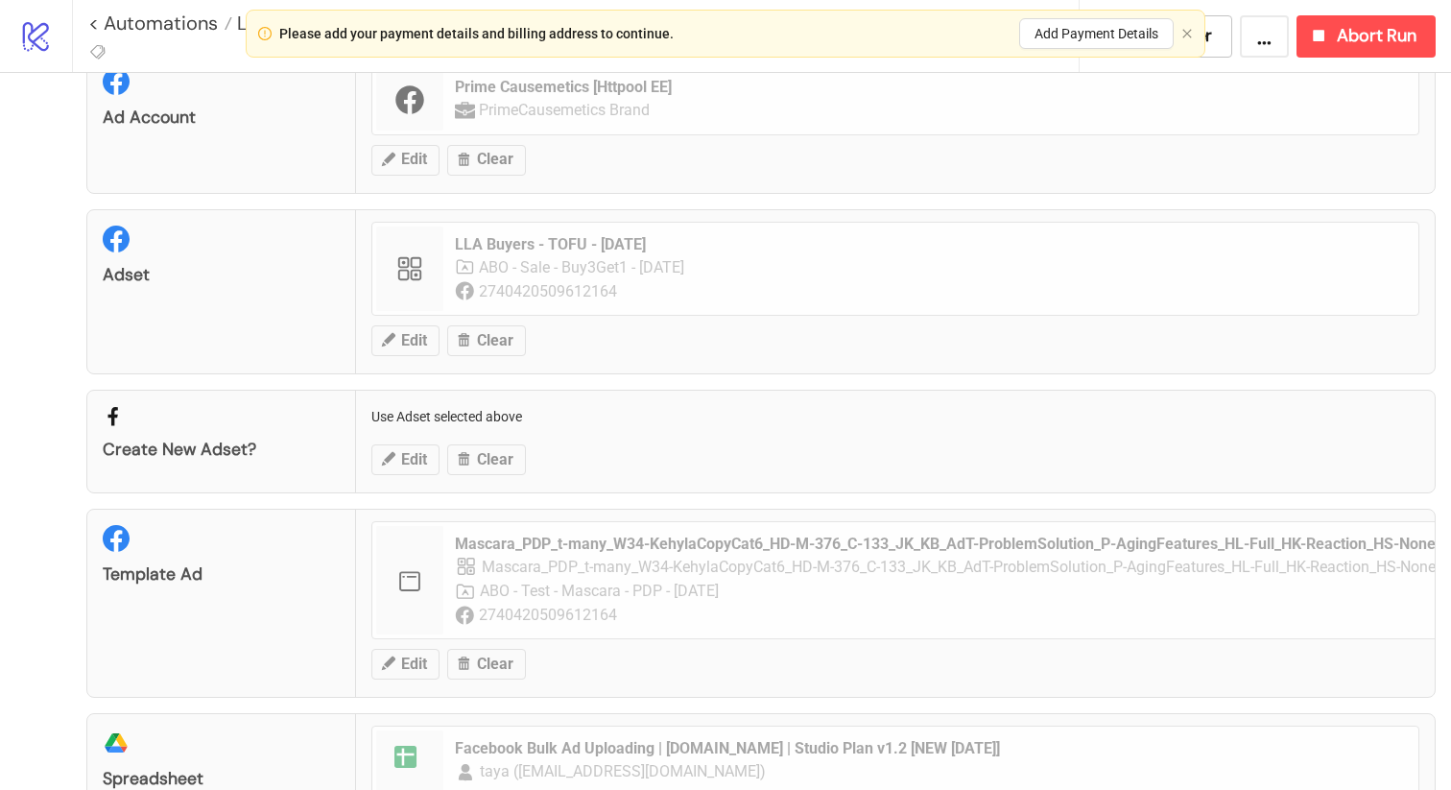
scroll to position [68, 0]
